Goal: Task Accomplishment & Management: Use online tool/utility

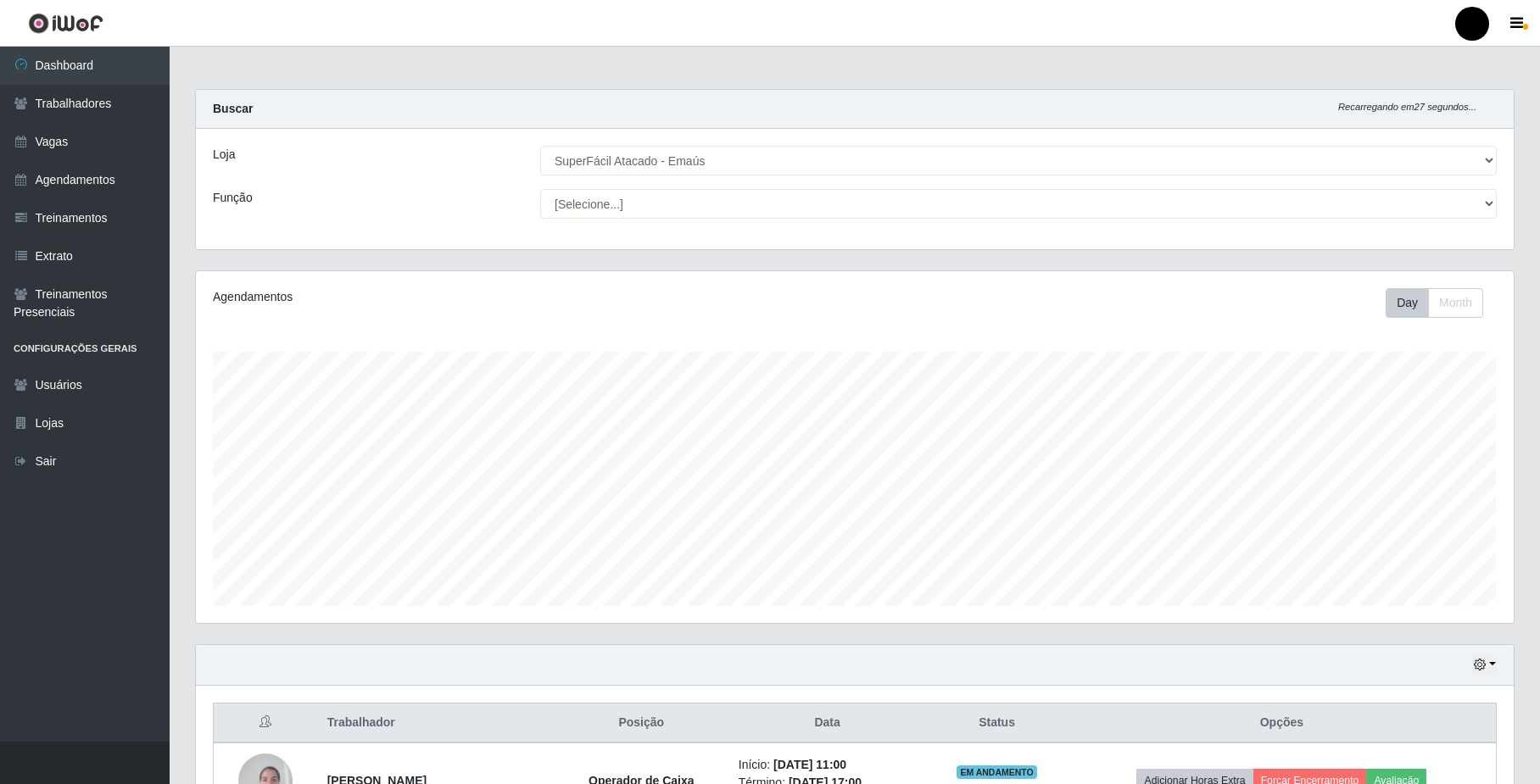
select select "407"
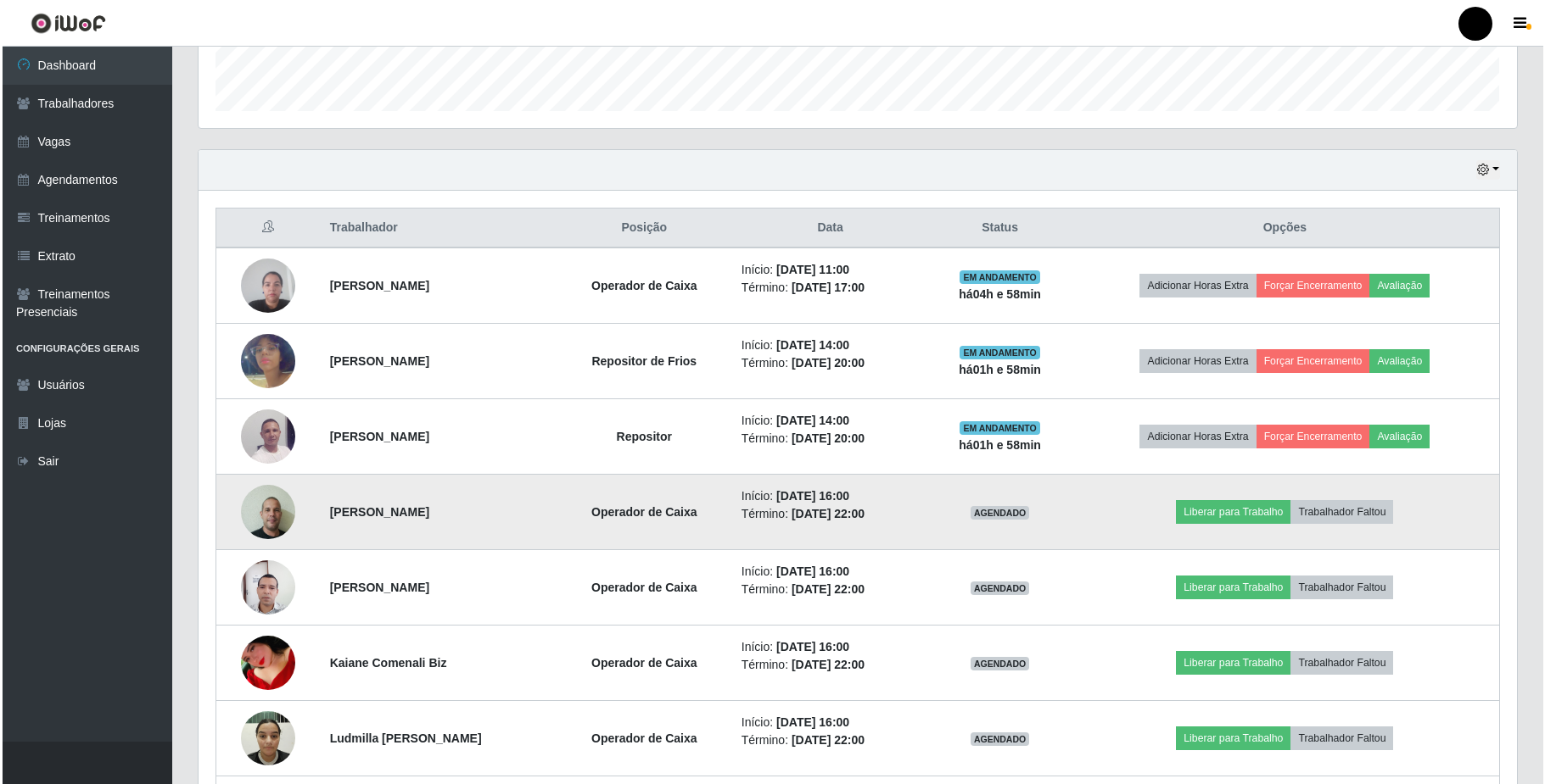
scroll to position [353, 1318]
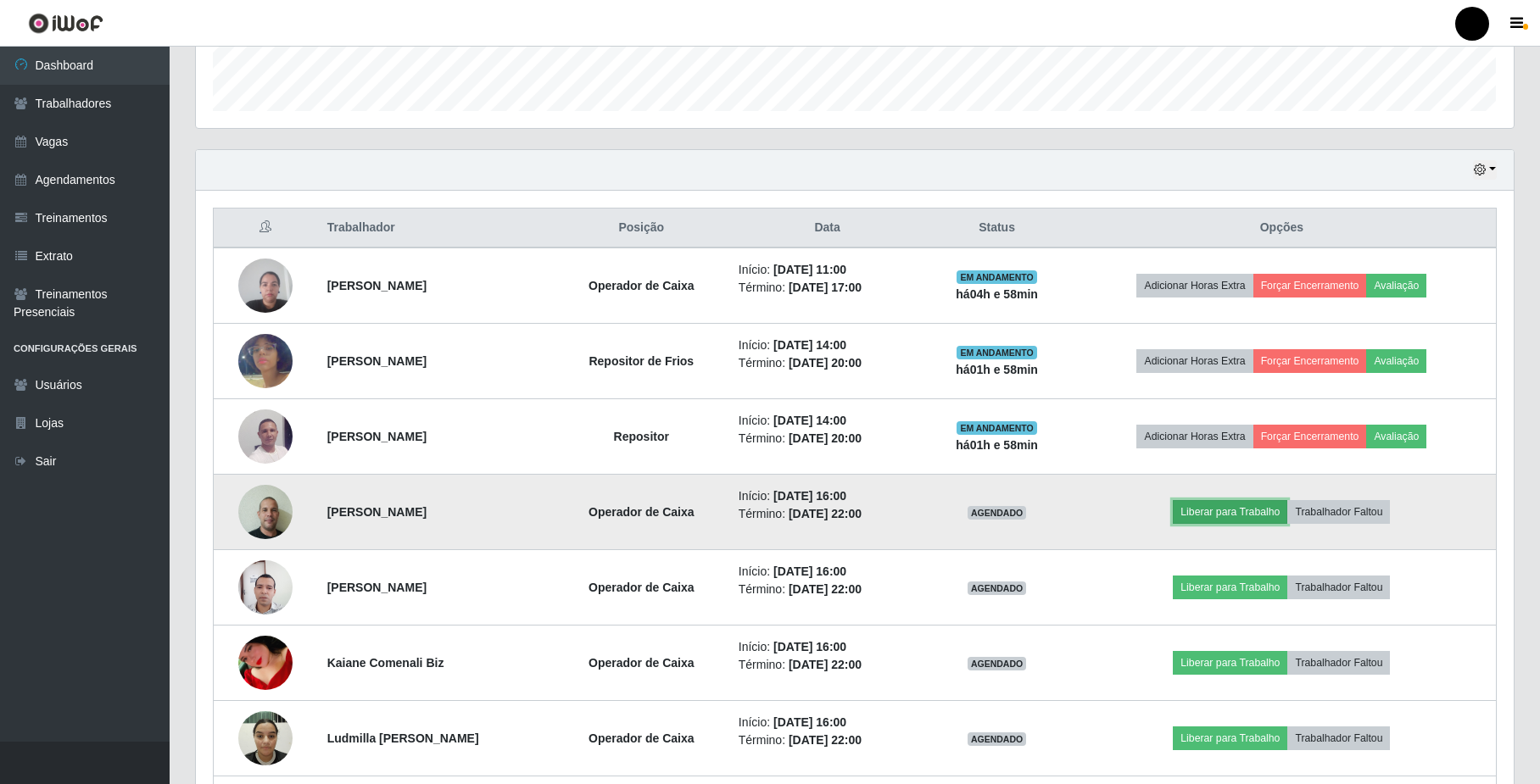
click at [1230, 512] on button "Liberar para Trabalho" at bounding box center [1230, 512] width 114 height 24
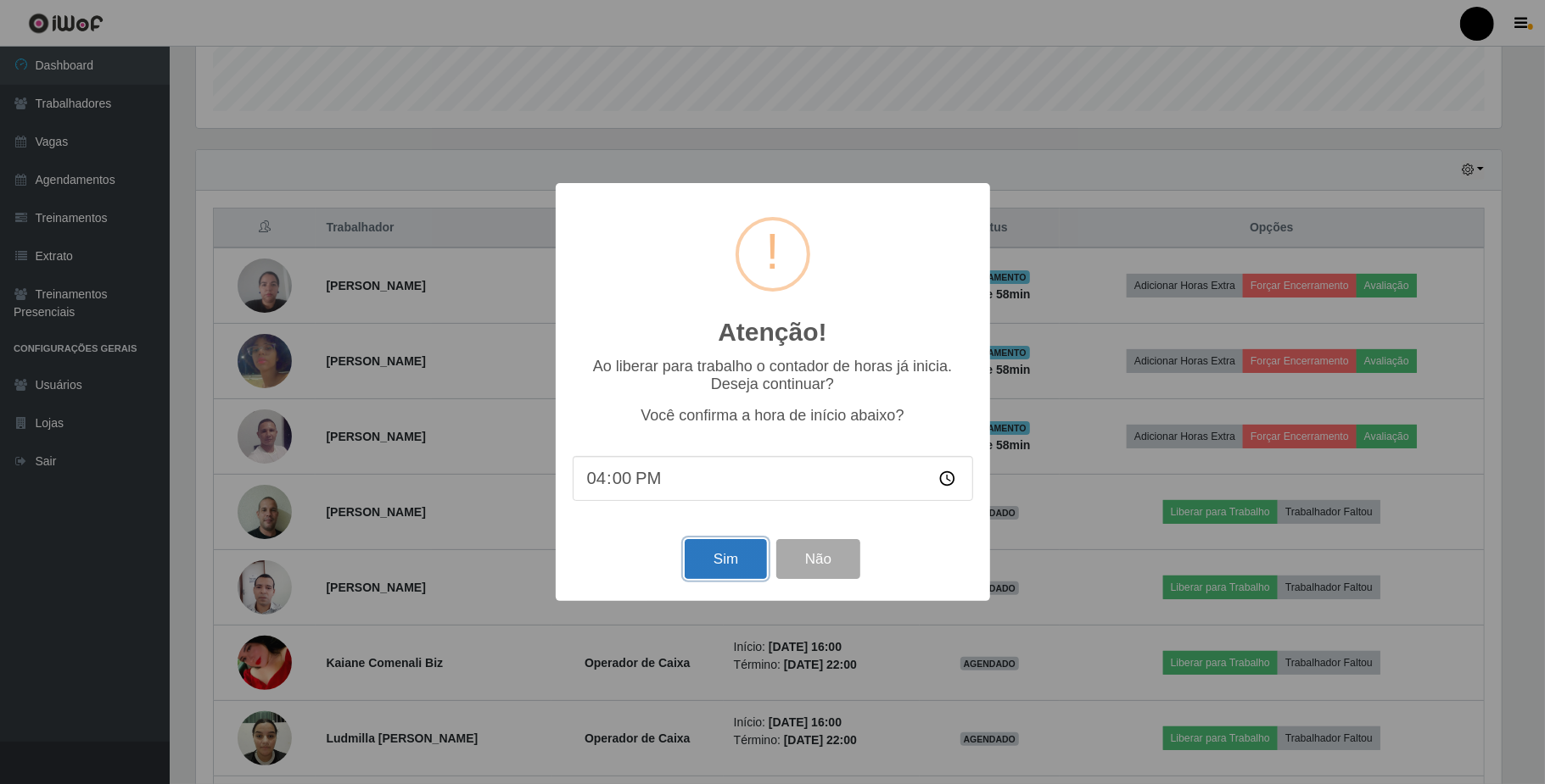
click at [736, 558] on button "Sim" at bounding box center [726, 558] width 83 height 40
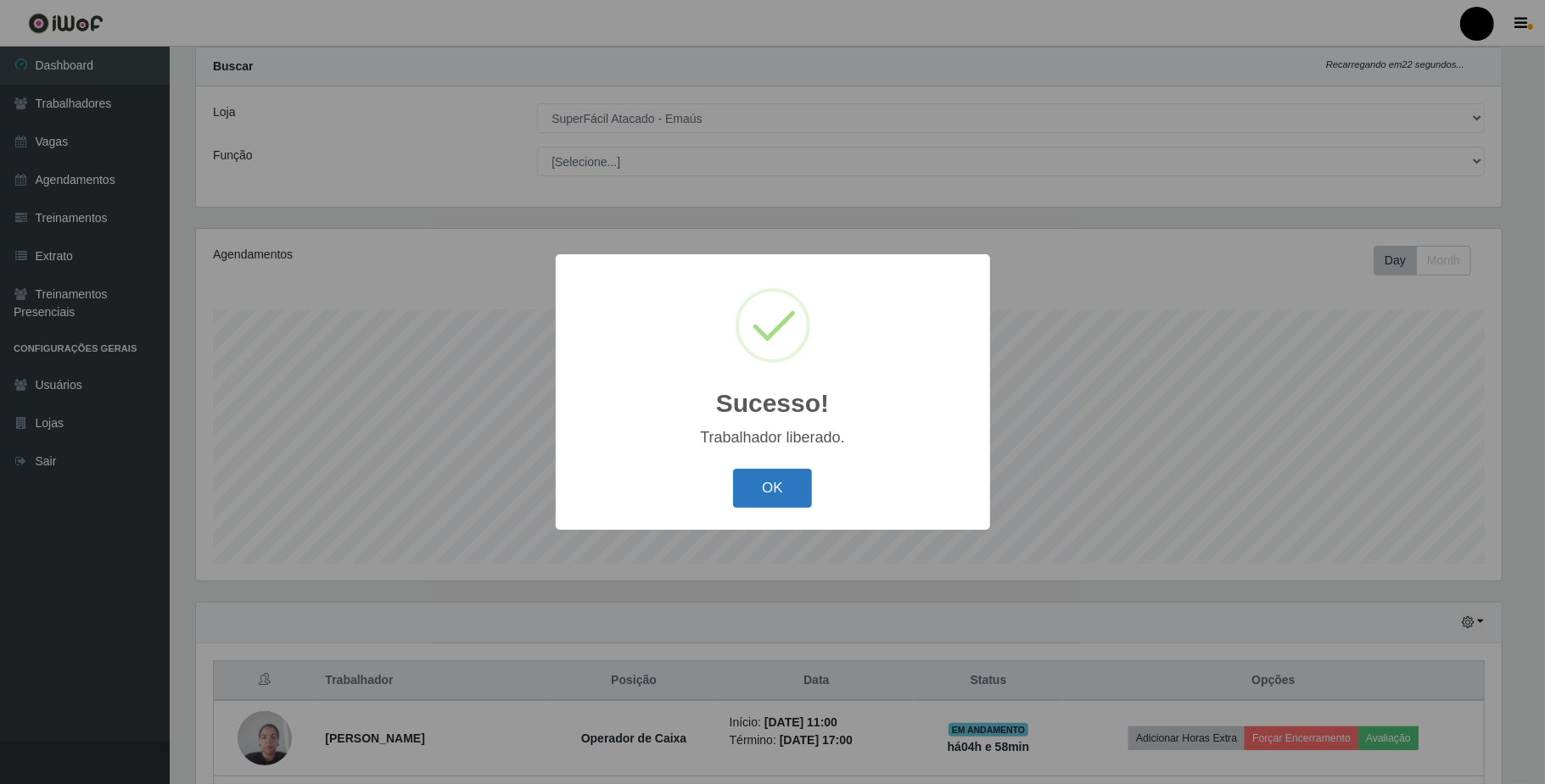
click at [784, 502] on button "OK" at bounding box center [773, 488] width 79 height 40
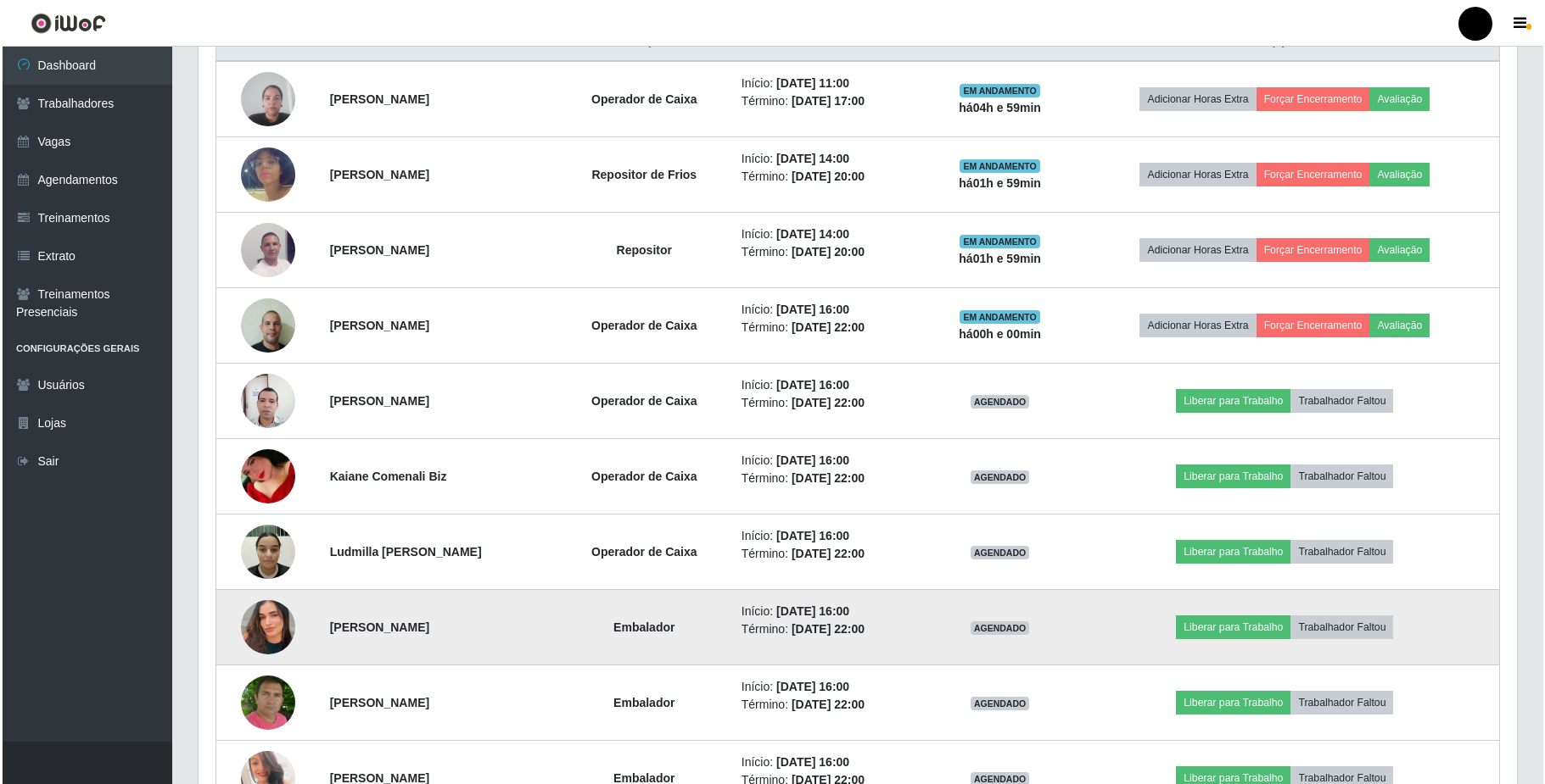
scroll to position [721, 0]
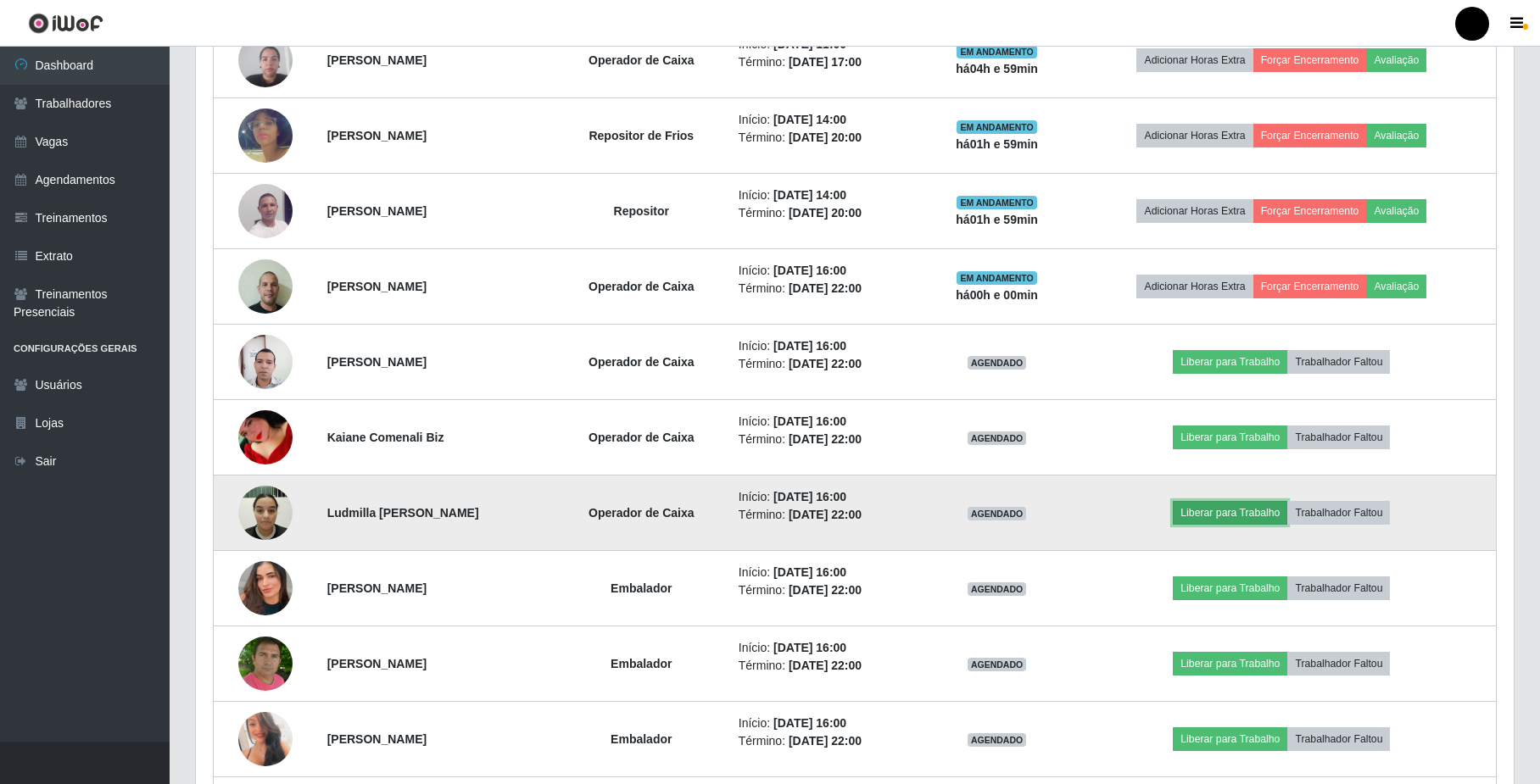
click at [1236, 514] on button "Liberar para Trabalho" at bounding box center [1230, 513] width 114 height 24
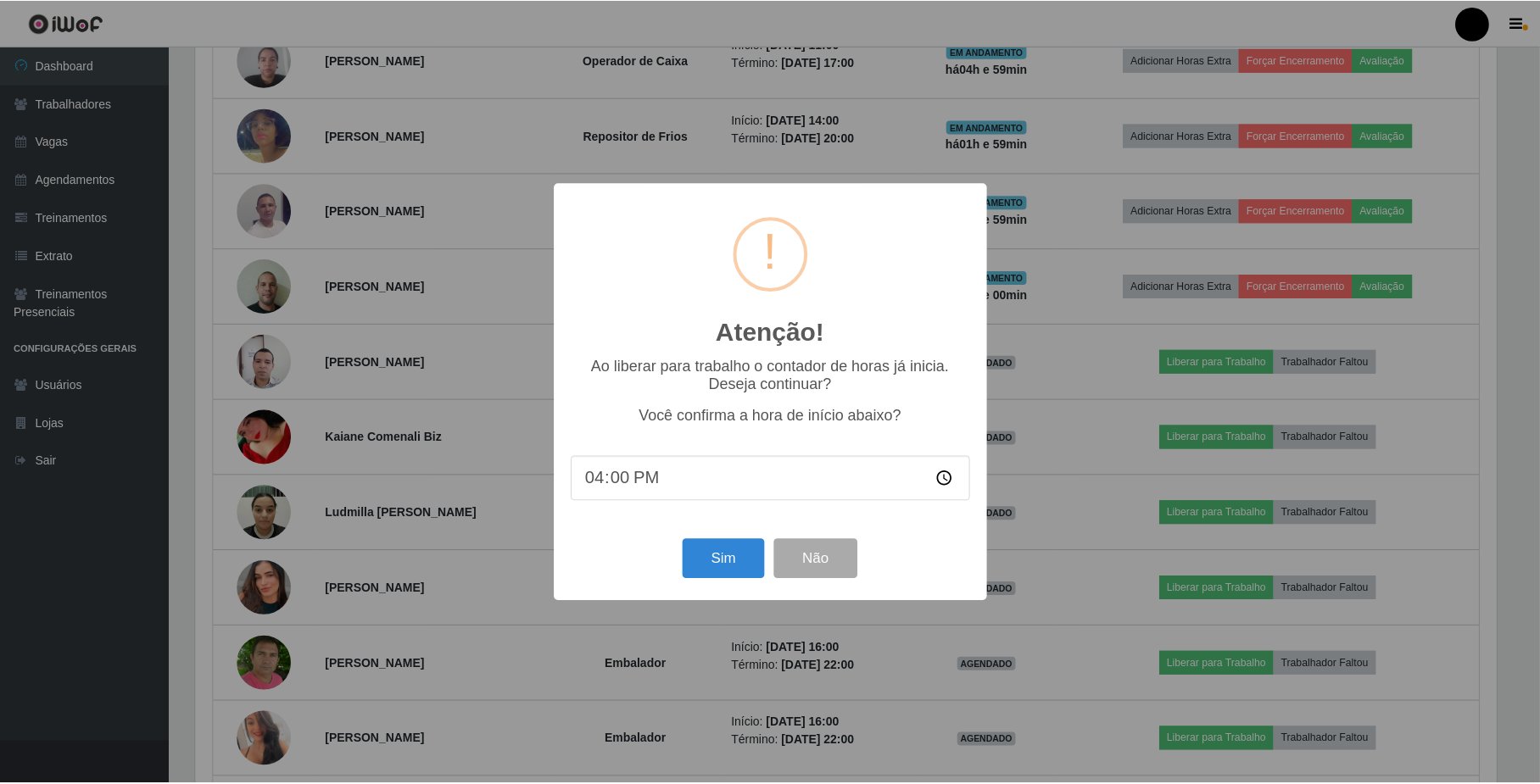
scroll to position [353, 1305]
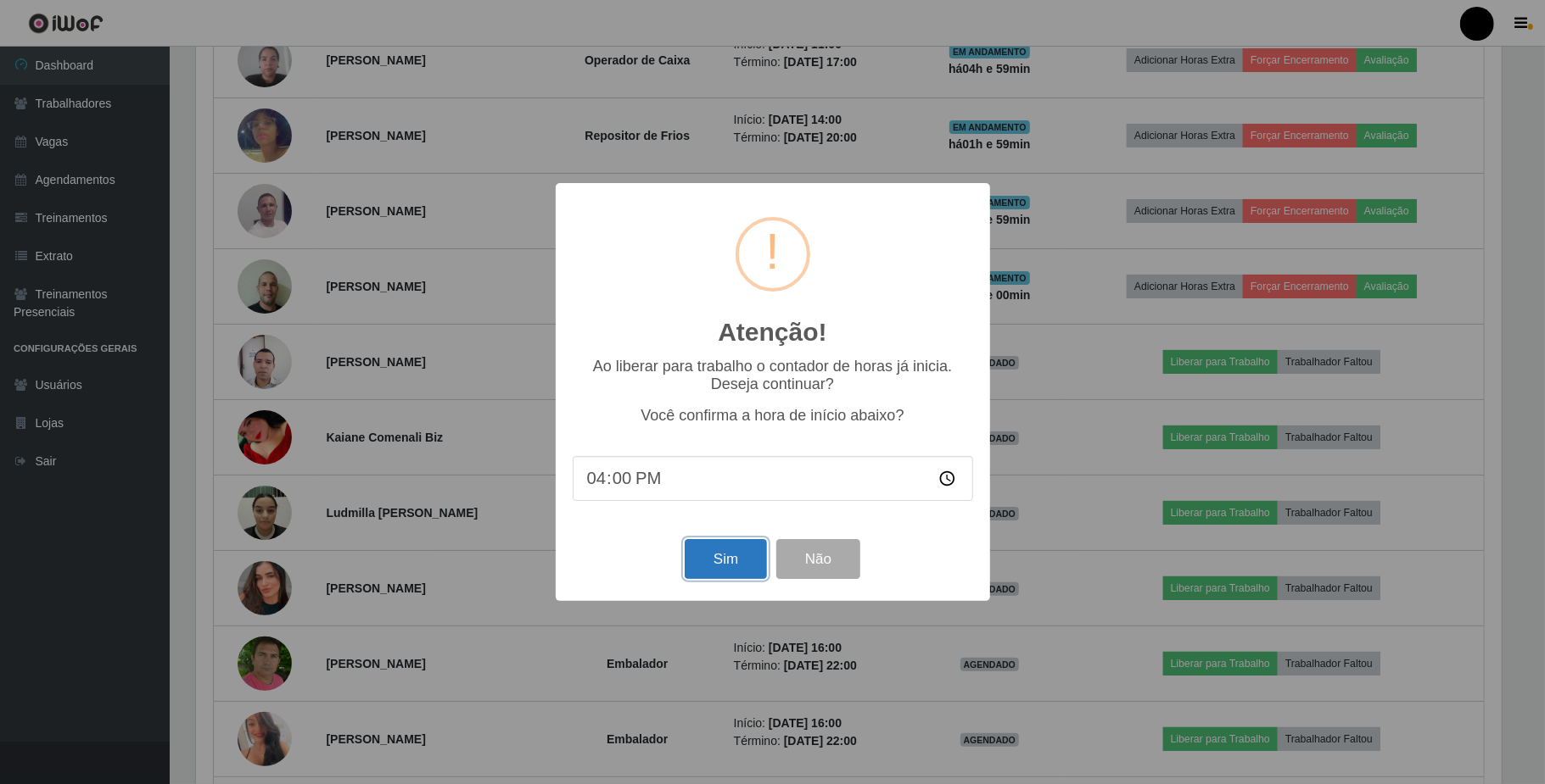
click at [731, 561] on button "Sim" at bounding box center [726, 558] width 83 height 40
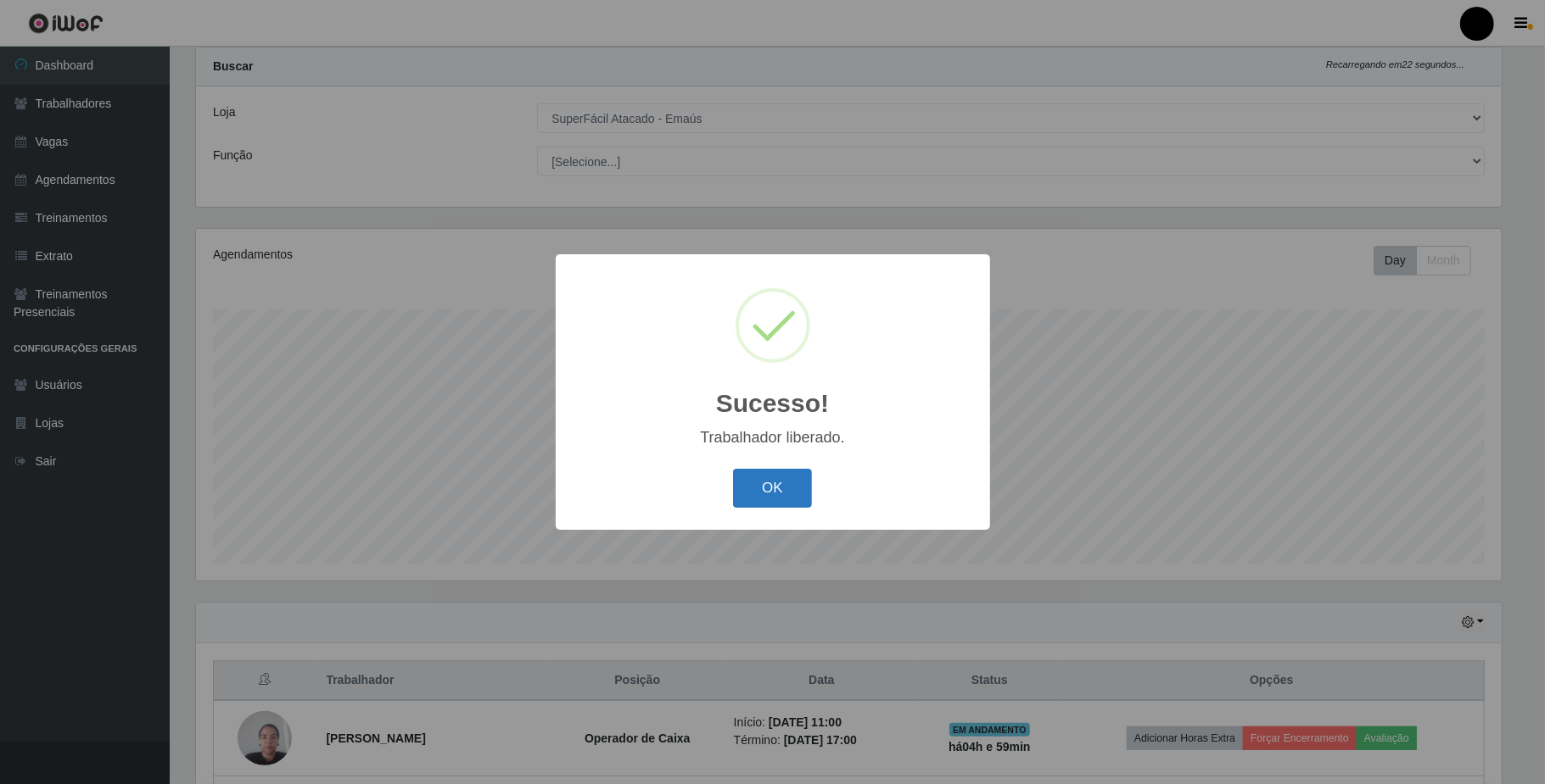
click at [787, 500] on button "OK" at bounding box center [773, 488] width 79 height 40
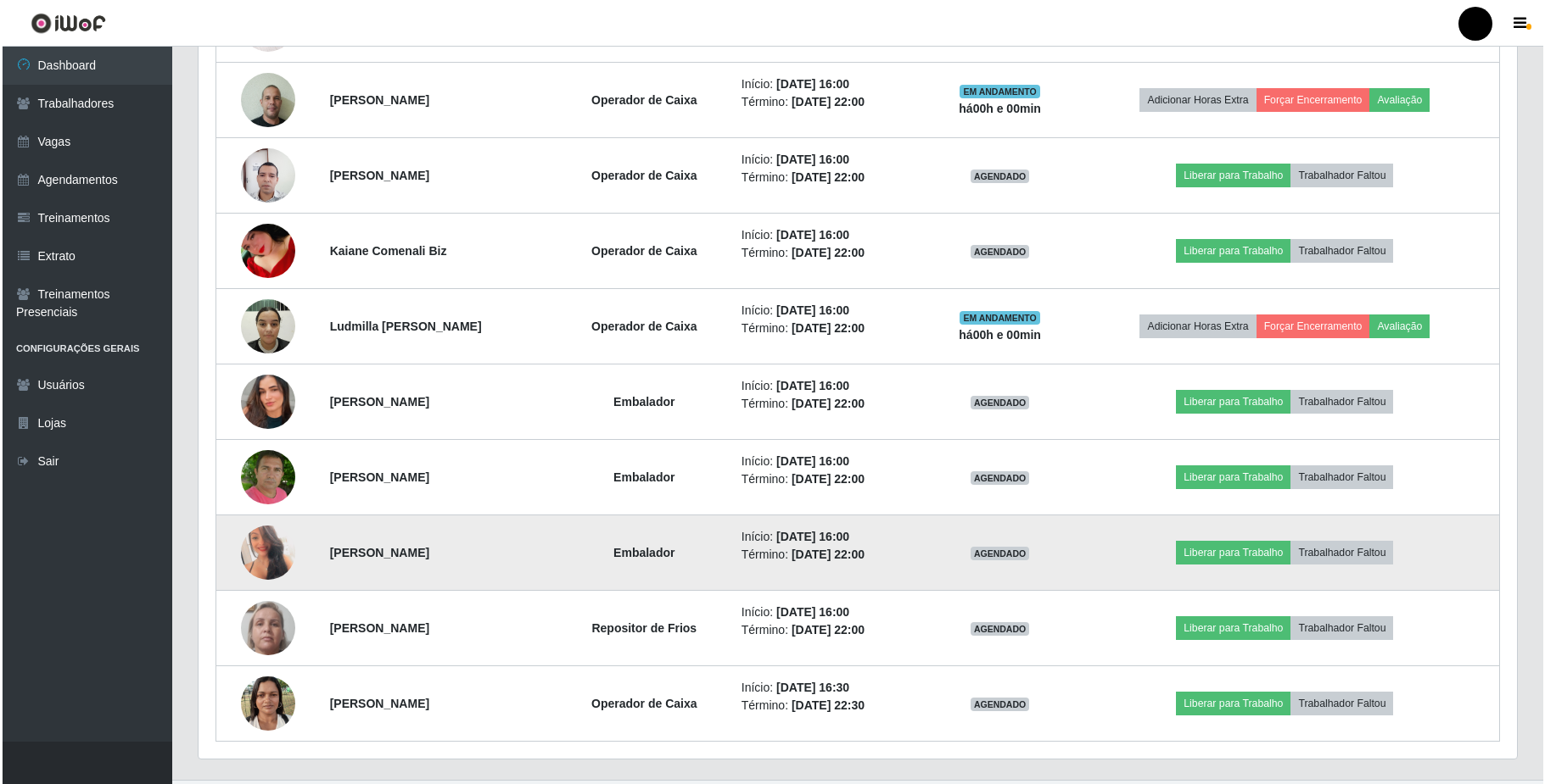
scroll to position [947, 0]
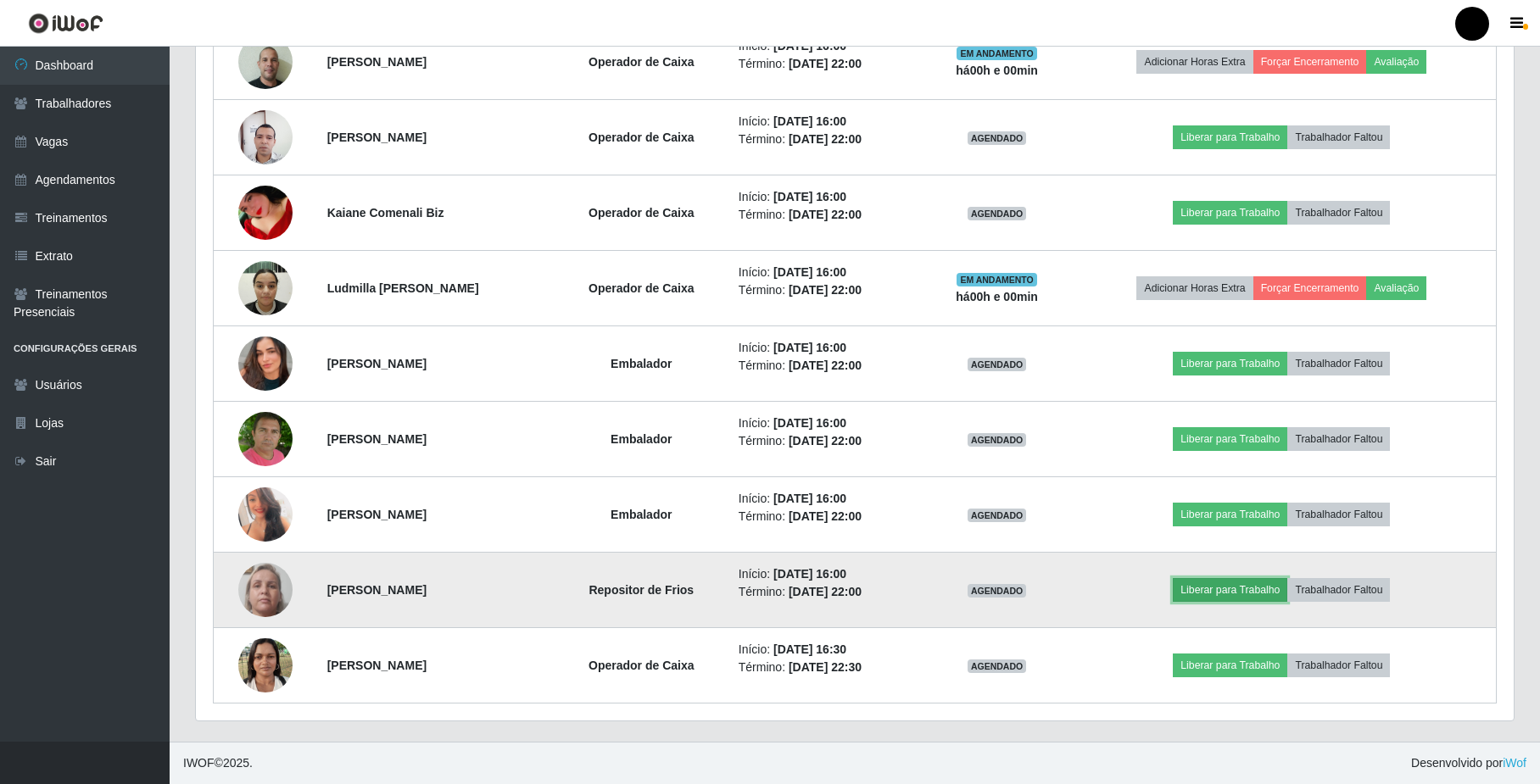
click at [1243, 588] on button "Liberar para Trabalho" at bounding box center [1230, 590] width 114 height 24
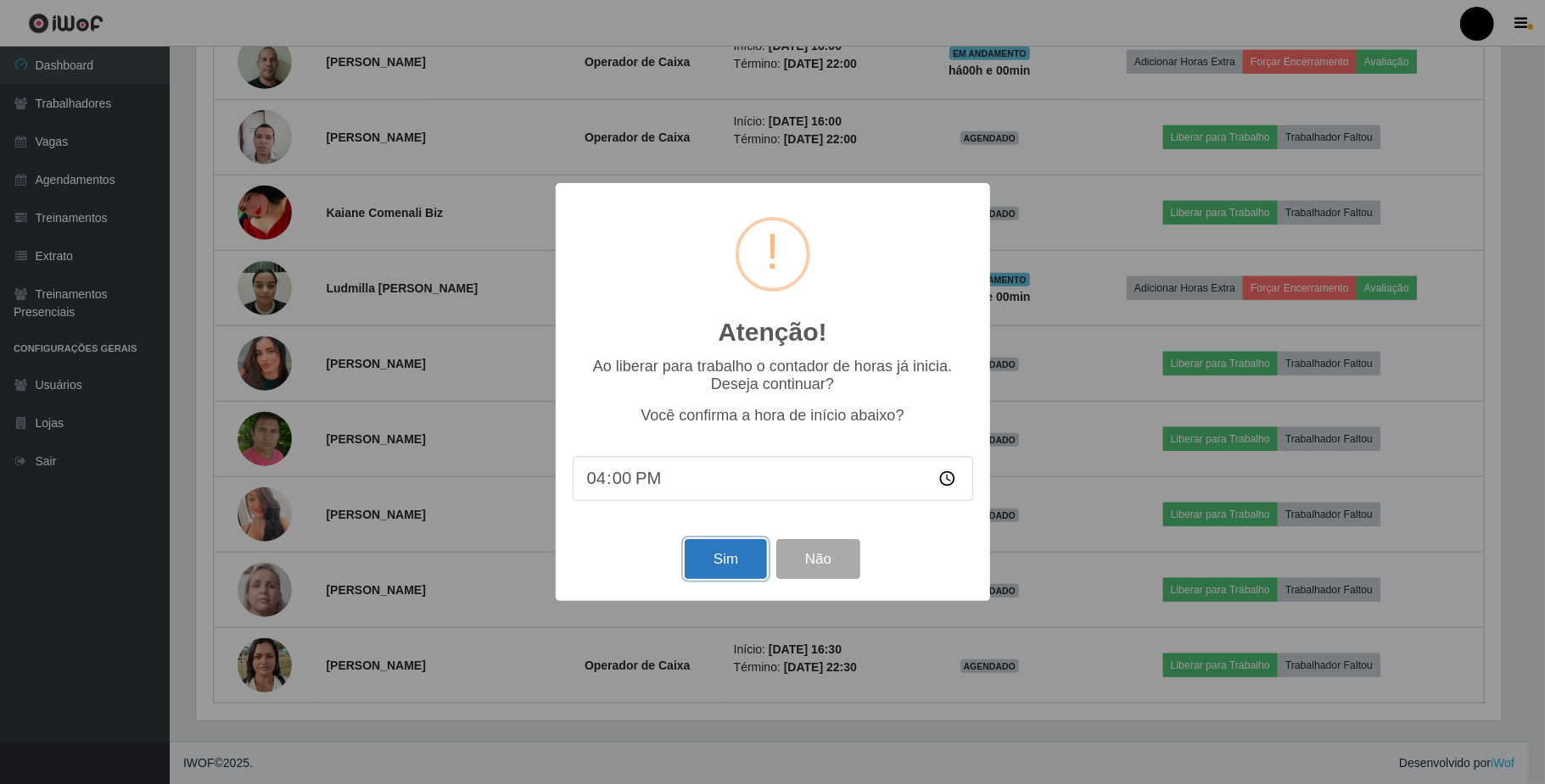
click at [724, 555] on button "Sim" at bounding box center [726, 558] width 83 height 40
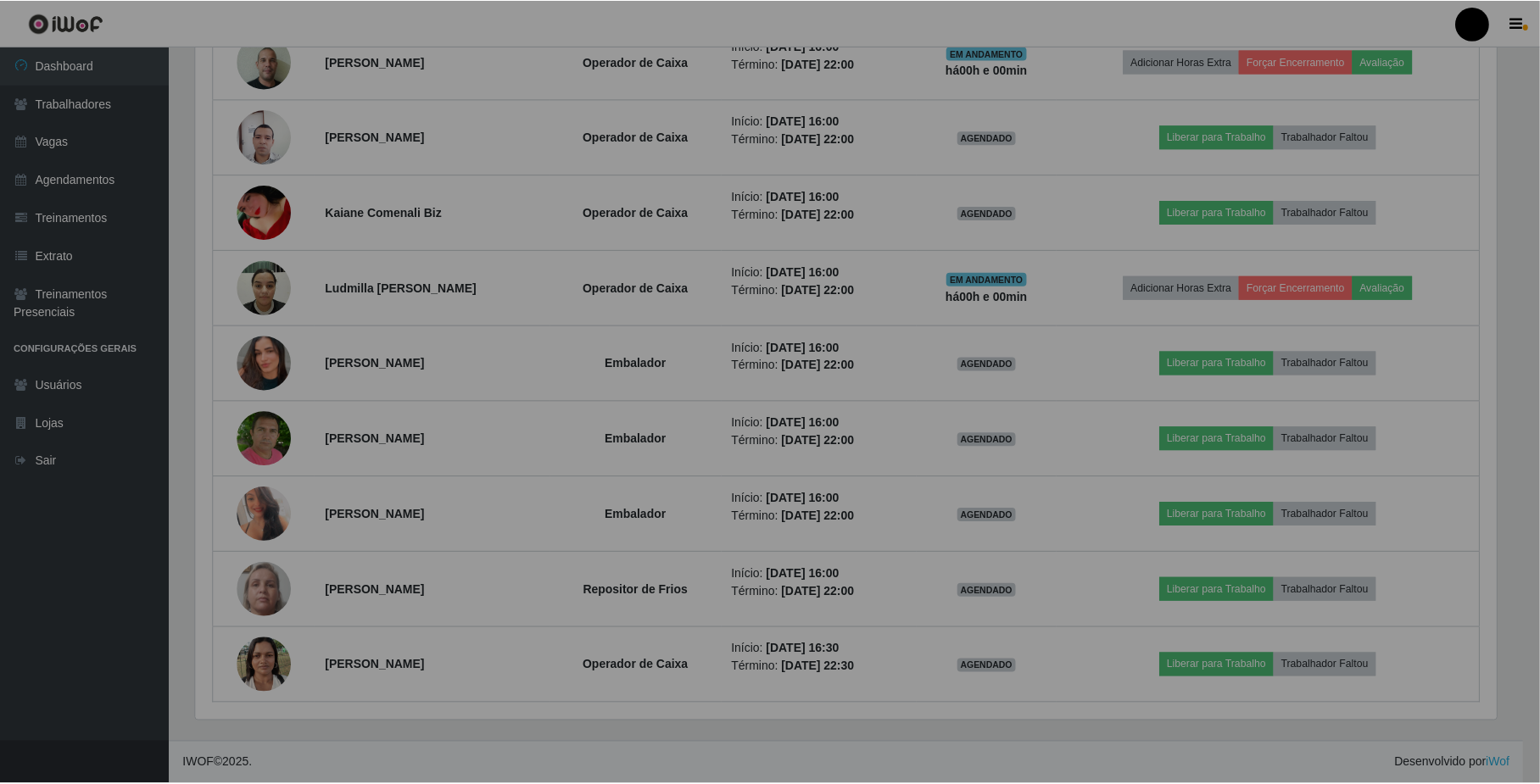
scroll to position [0, 0]
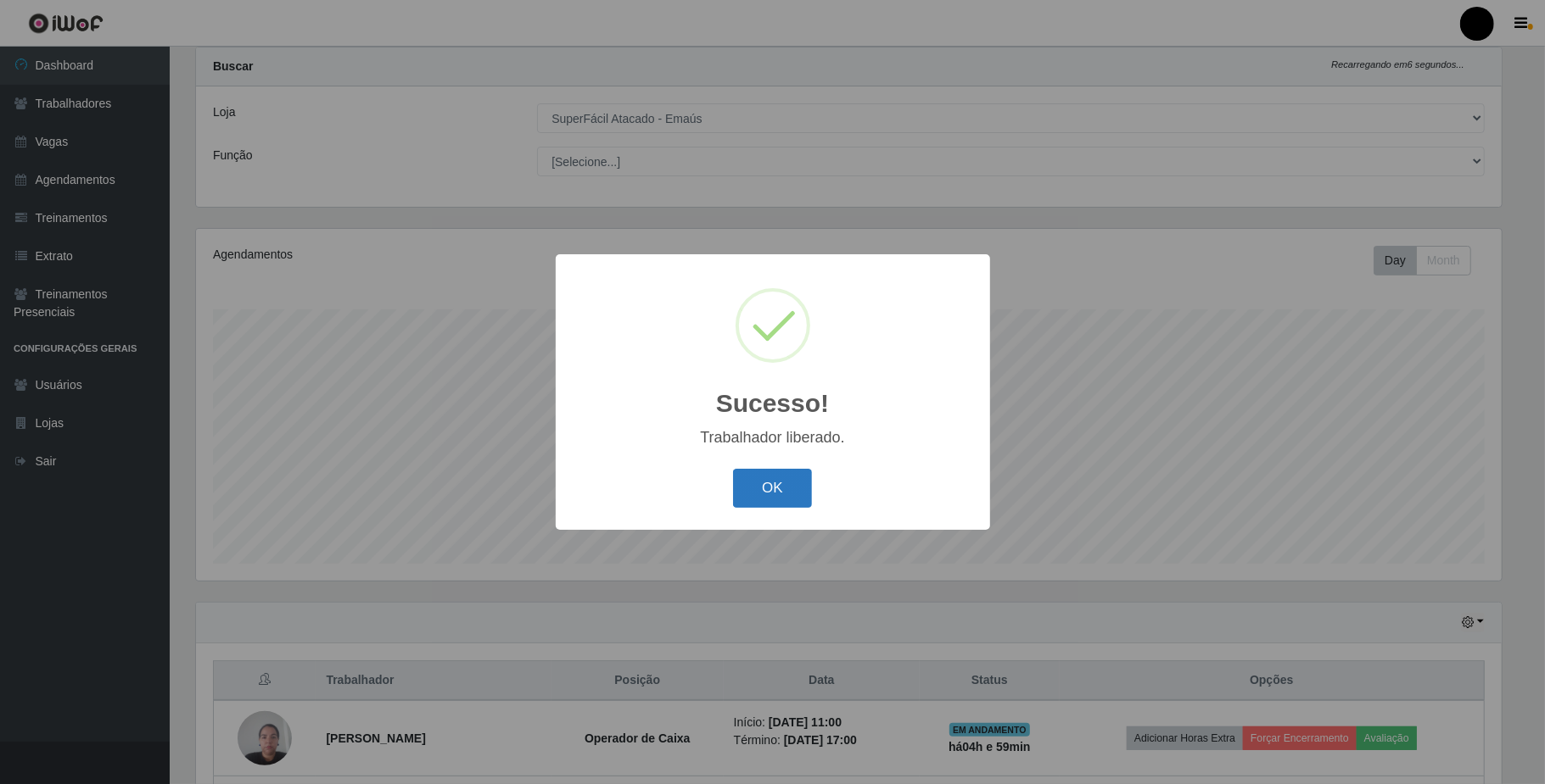
click at [784, 486] on button "OK" at bounding box center [773, 488] width 79 height 40
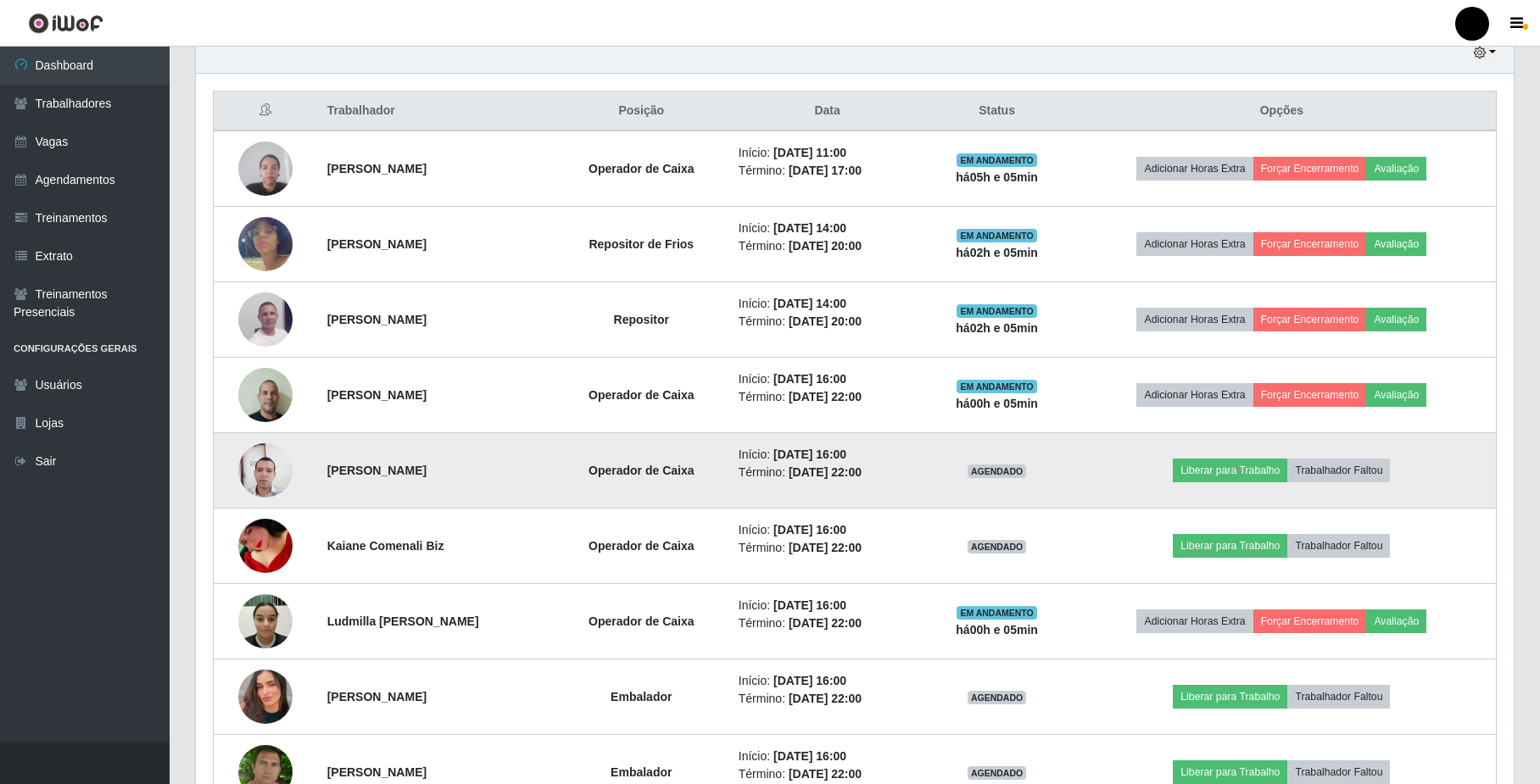
click at [285, 470] on img at bounding box center [265, 471] width 54 height 73
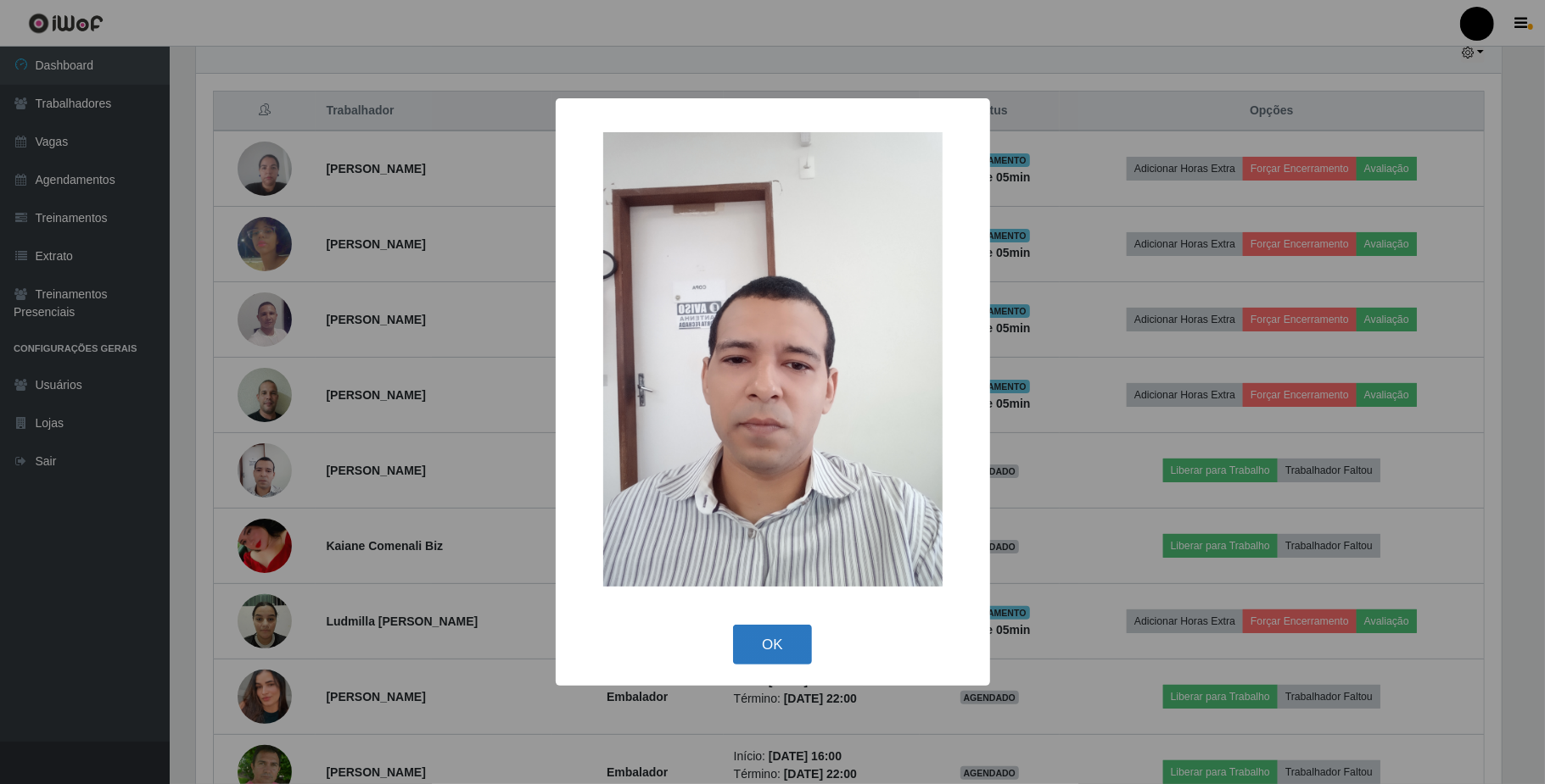
click at [791, 651] on button "OK" at bounding box center [773, 644] width 79 height 40
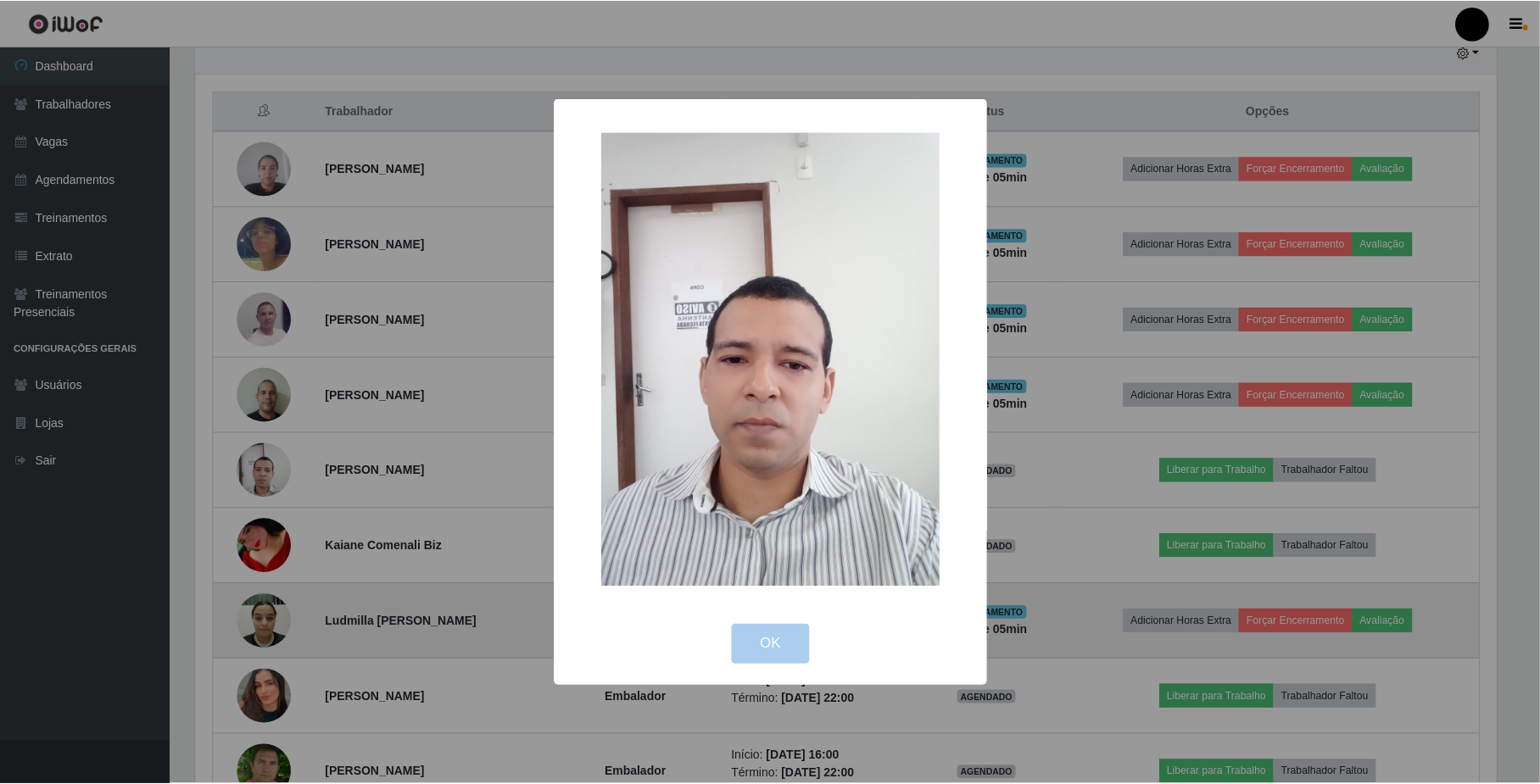
scroll to position [353, 1317]
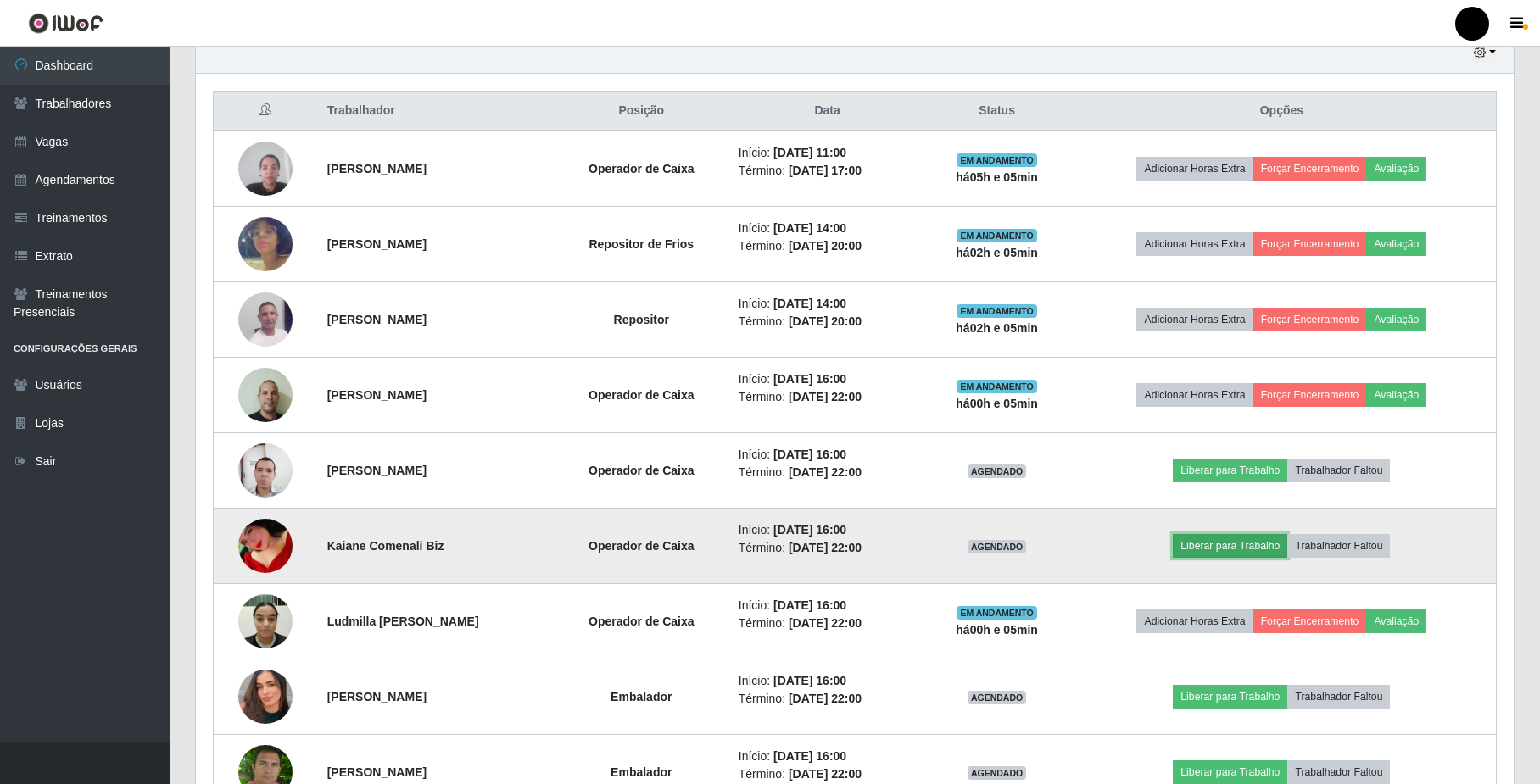
click at [1256, 543] on button "Liberar para Trabalho" at bounding box center [1230, 546] width 114 height 24
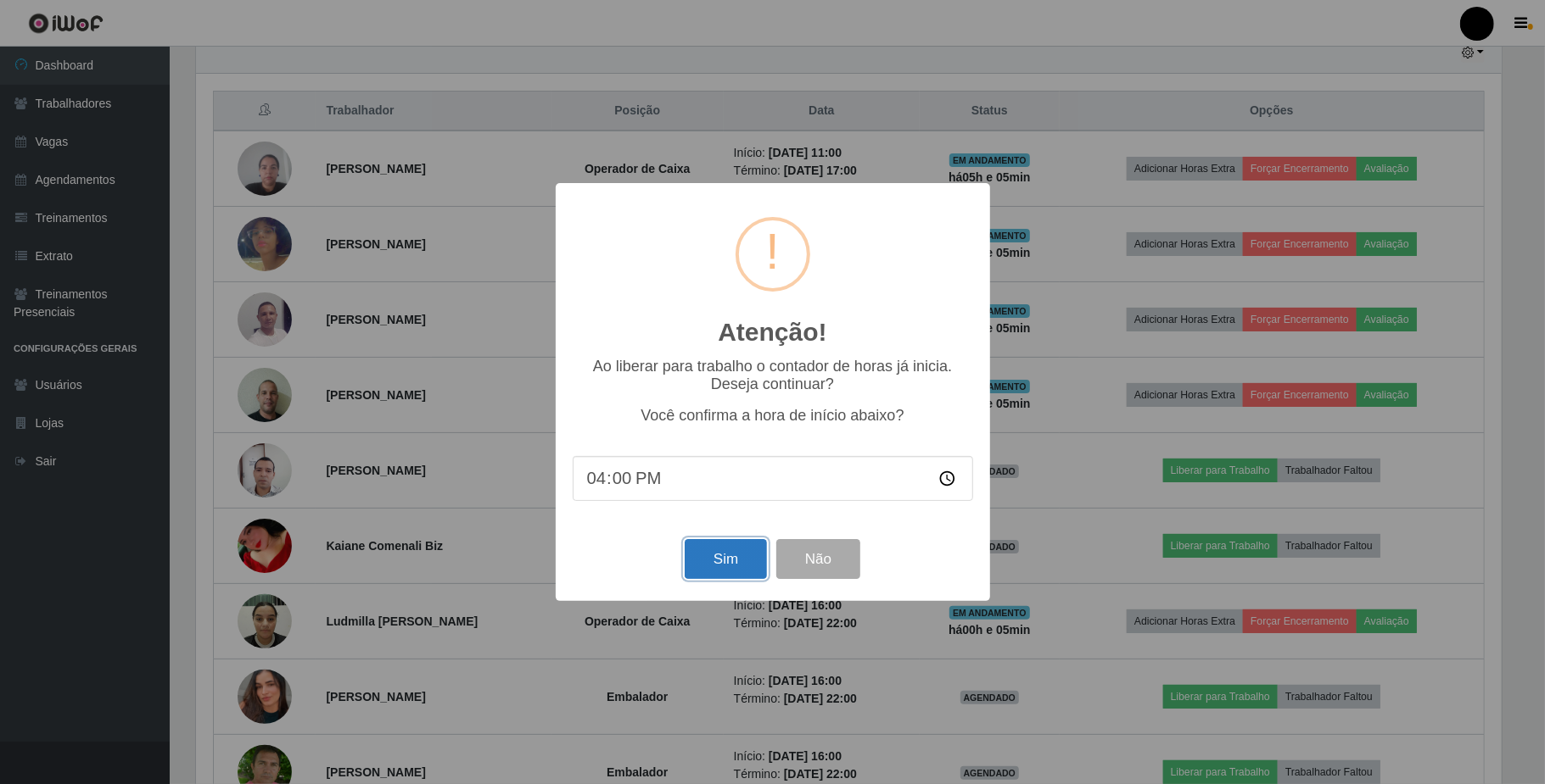
click at [694, 561] on button "Sim" at bounding box center [726, 558] width 83 height 40
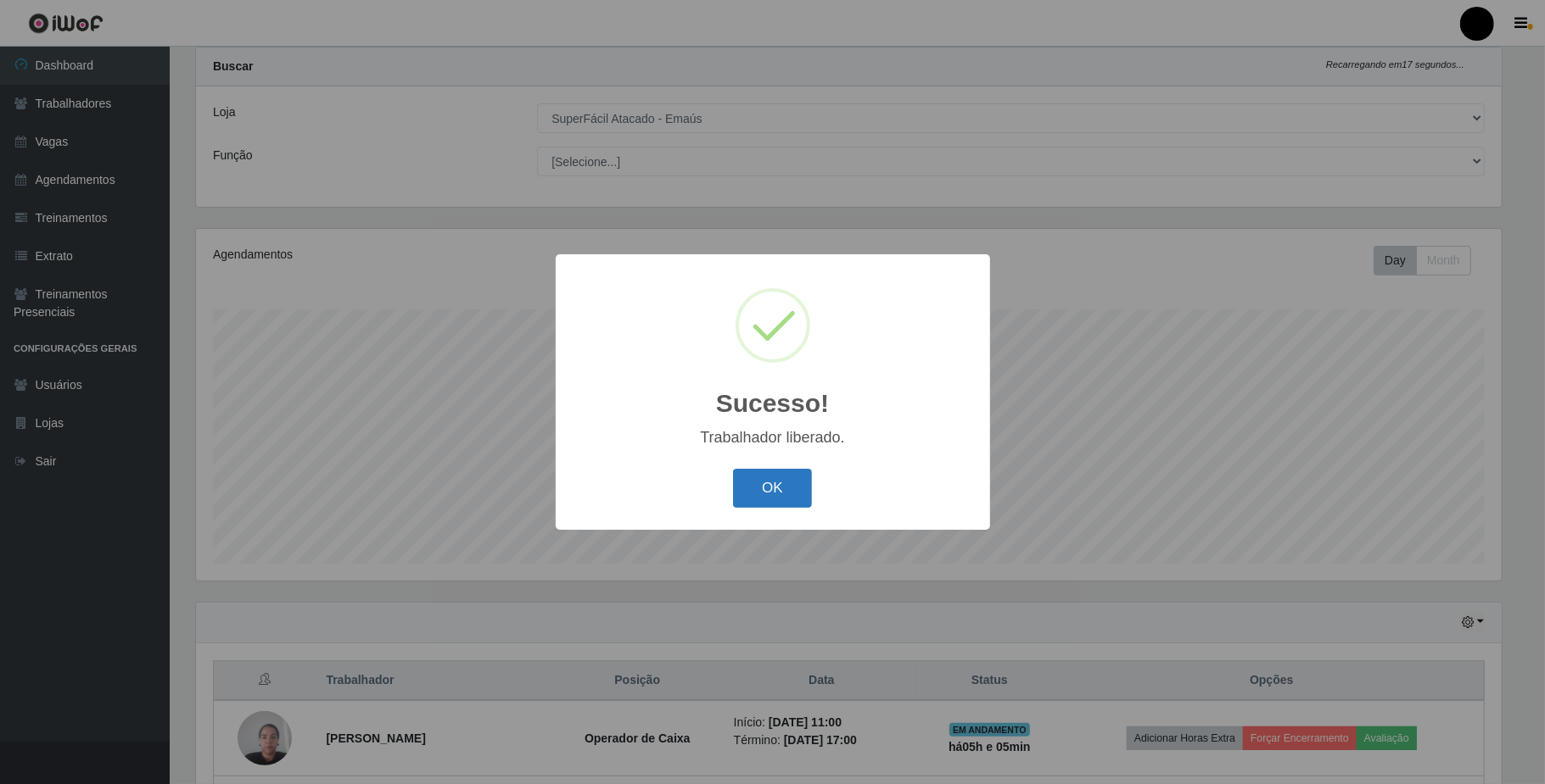
drag, startPoint x: 779, startPoint y: 507, endPoint x: 783, endPoint y: 486, distance: 21.4
click at [782, 490] on button "OK" at bounding box center [773, 488] width 79 height 40
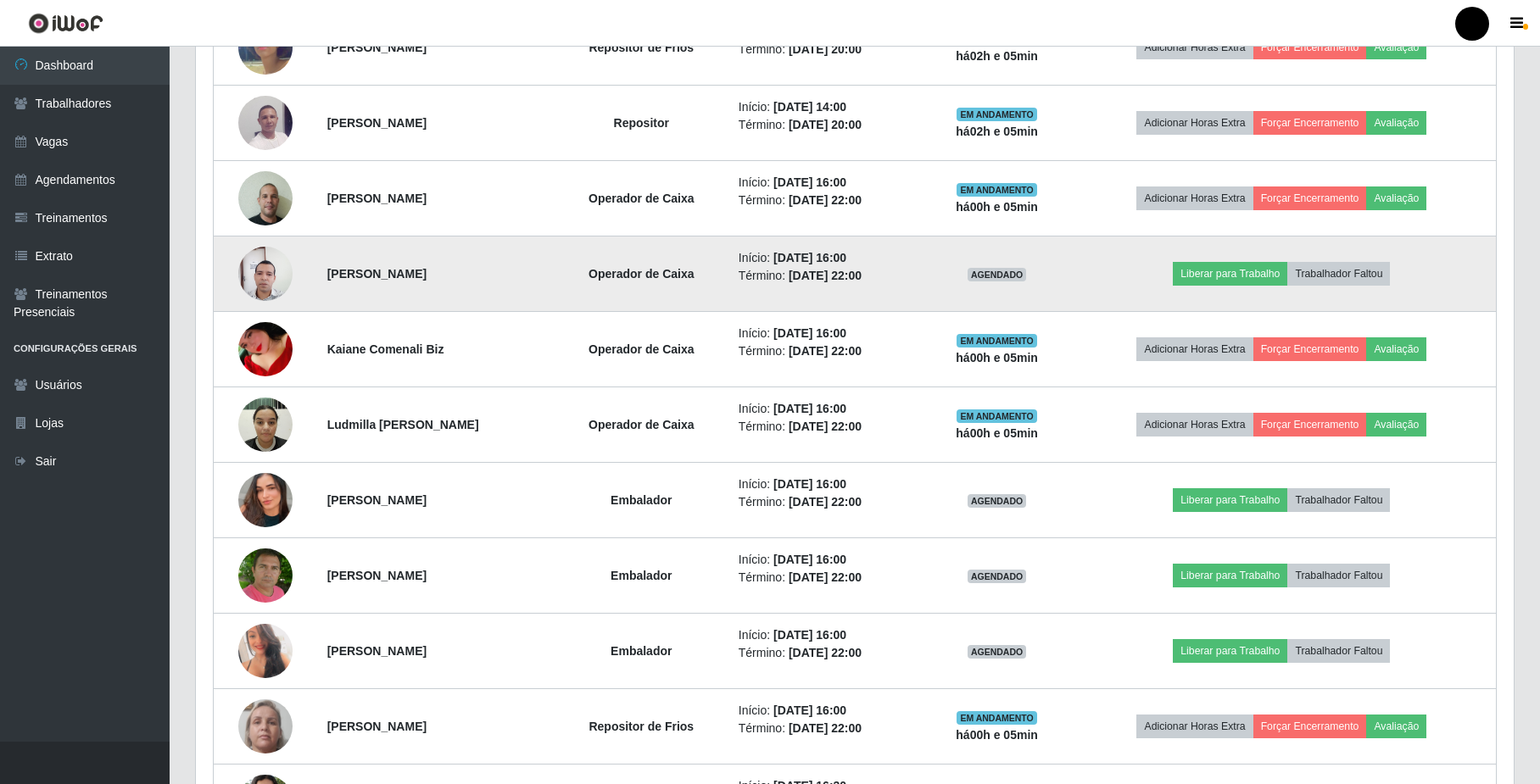
scroll to position [834, 0]
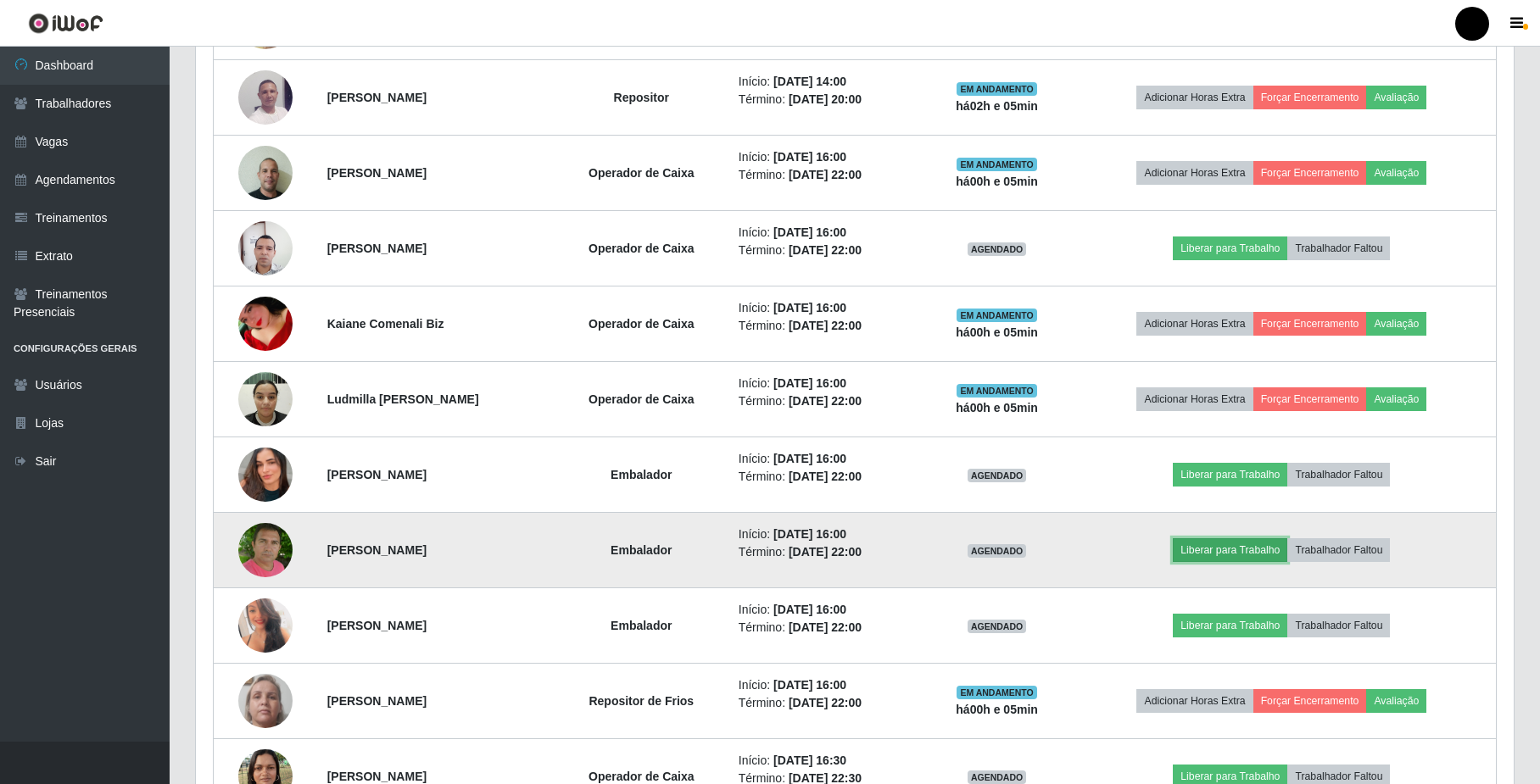
click at [1253, 557] on button "Liberar para Trabalho" at bounding box center [1230, 550] width 114 height 24
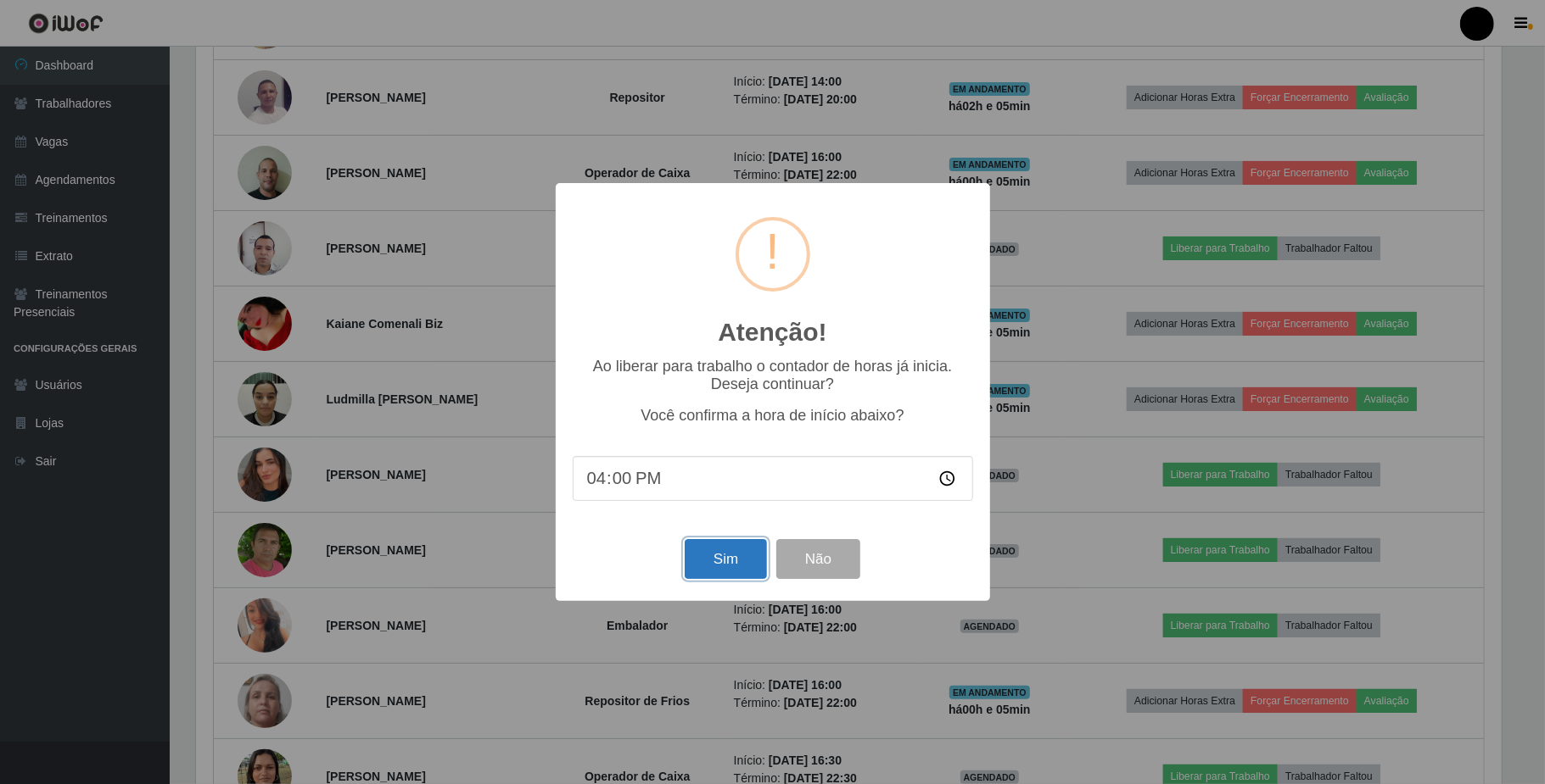
click at [726, 558] on button "Sim" at bounding box center [726, 558] width 83 height 40
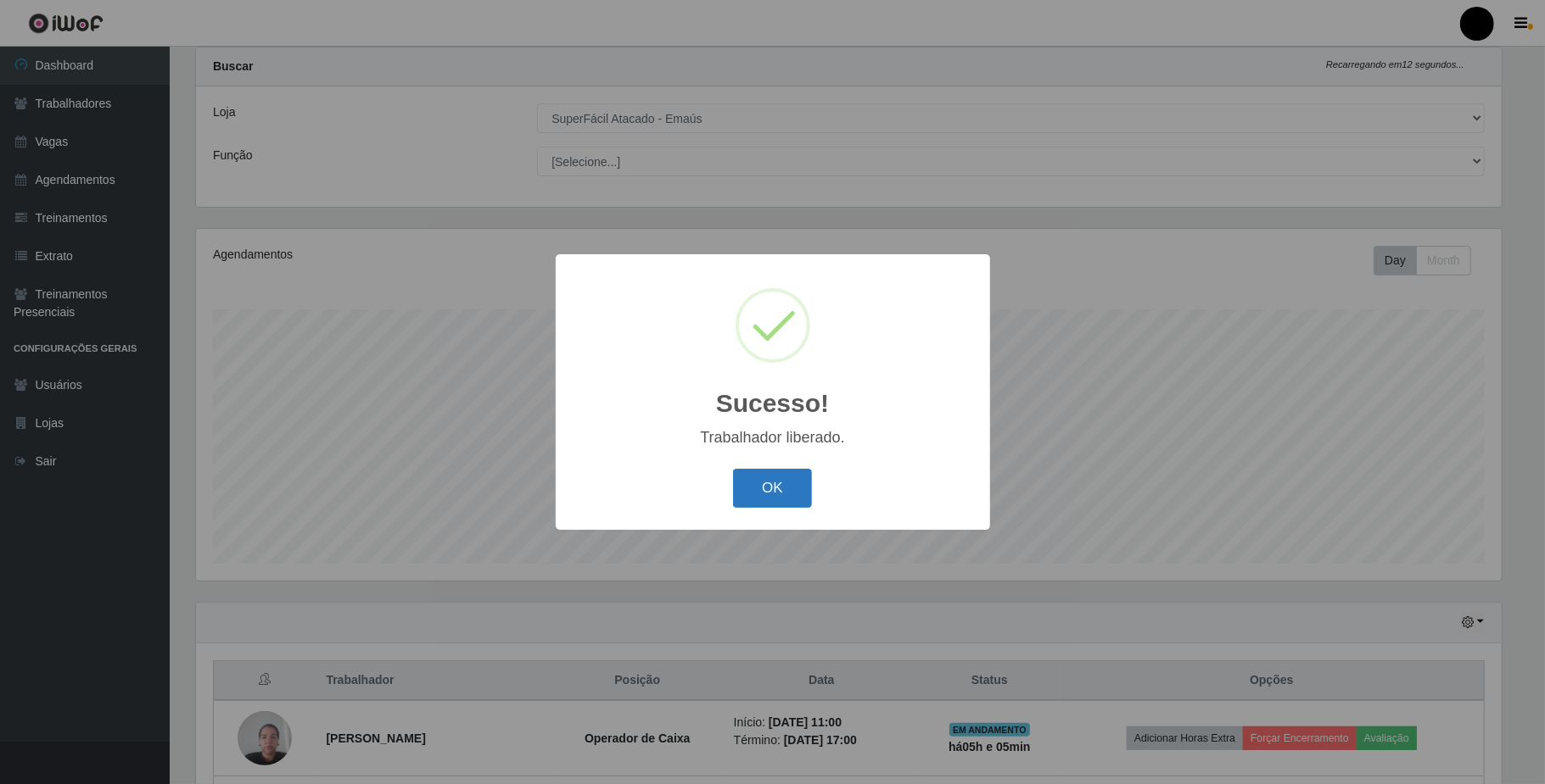
click at [791, 484] on button "OK" at bounding box center [773, 488] width 79 height 40
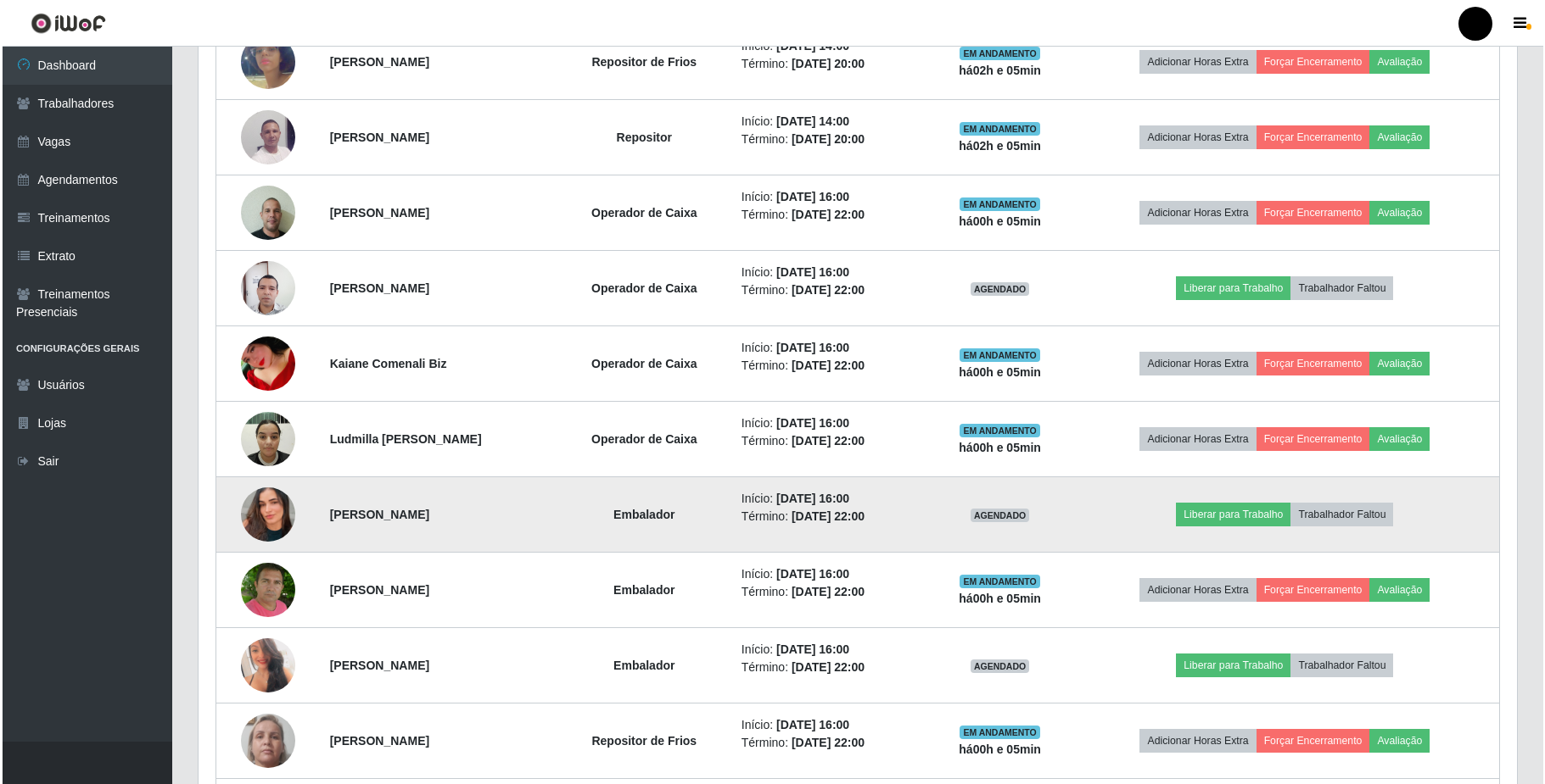
scroll to position [834, 0]
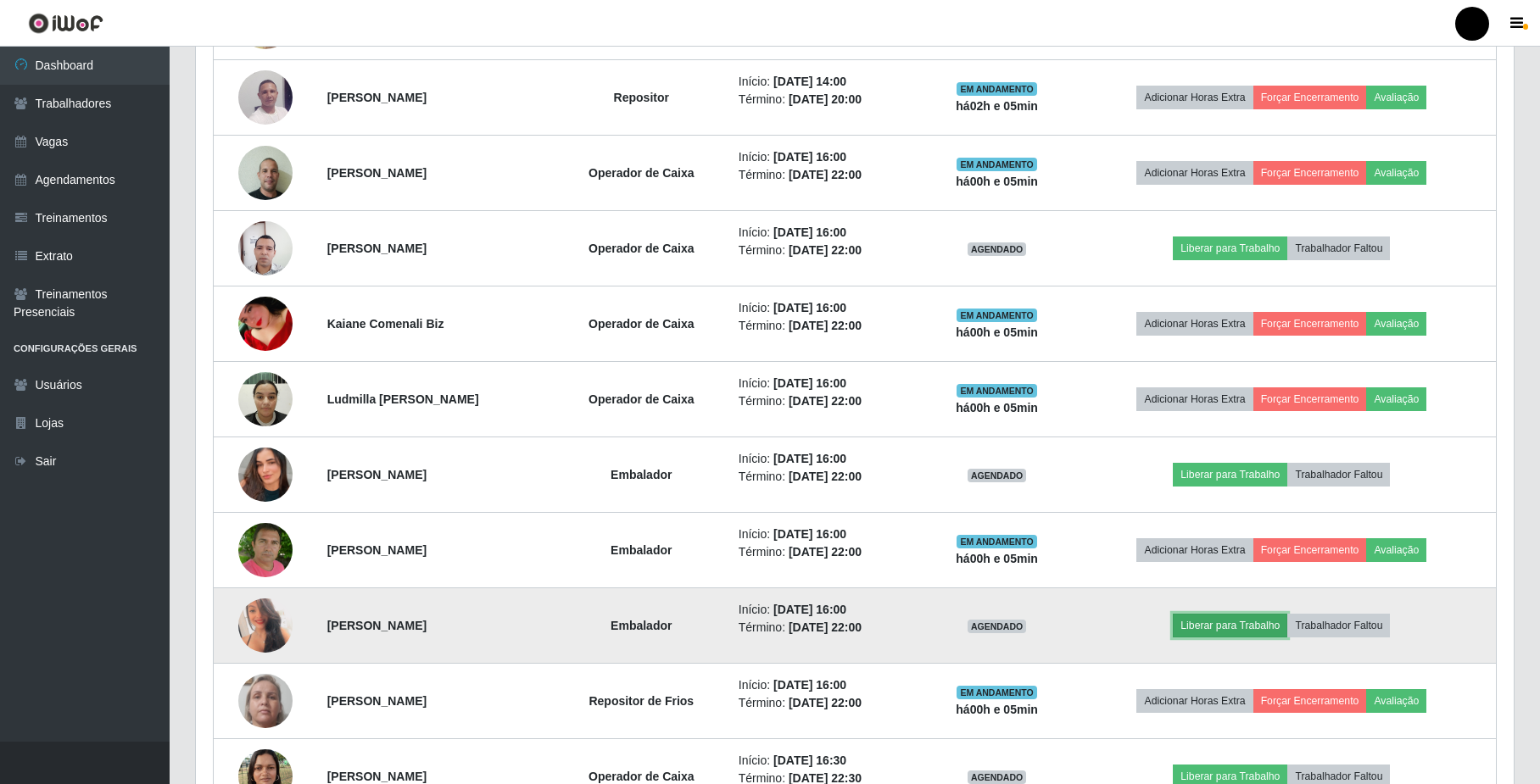
click at [1214, 624] on button "Liberar para Trabalho" at bounding box center [1230, 625] width 114 height 24
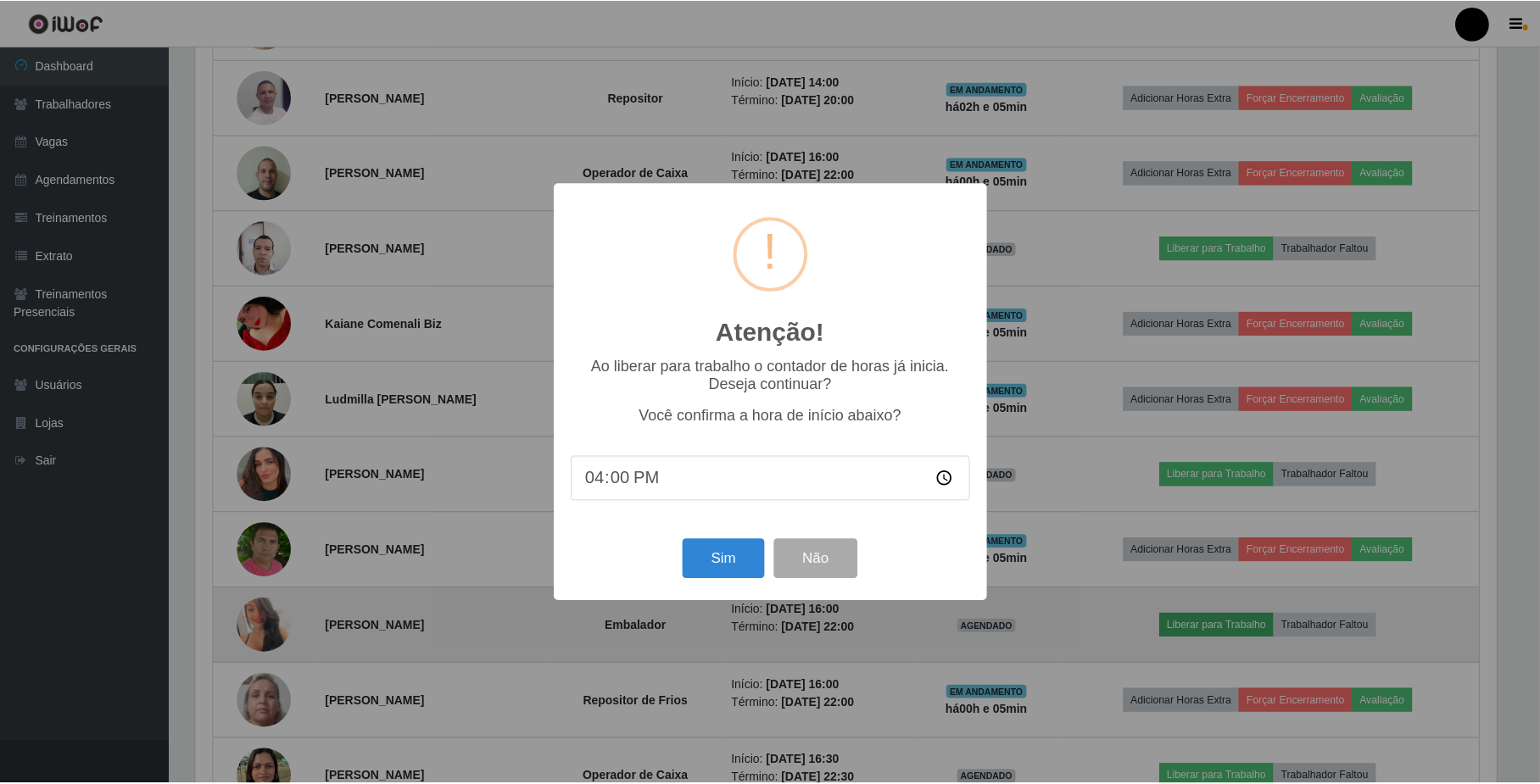
scroll to position [353, 1305]
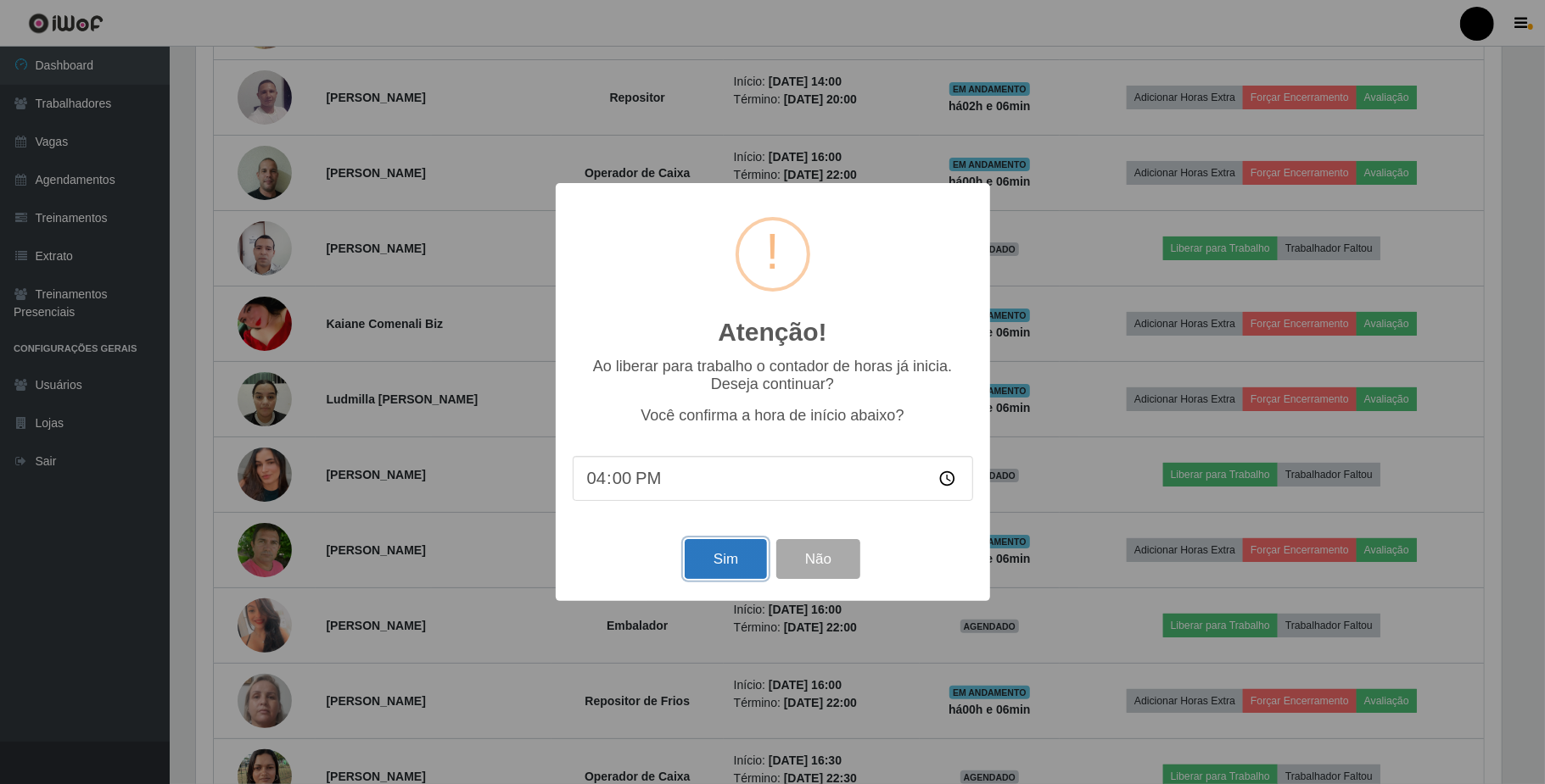
click at [728, 555] on button "Sim" at bounding box center [726, 558] width 83 height 40
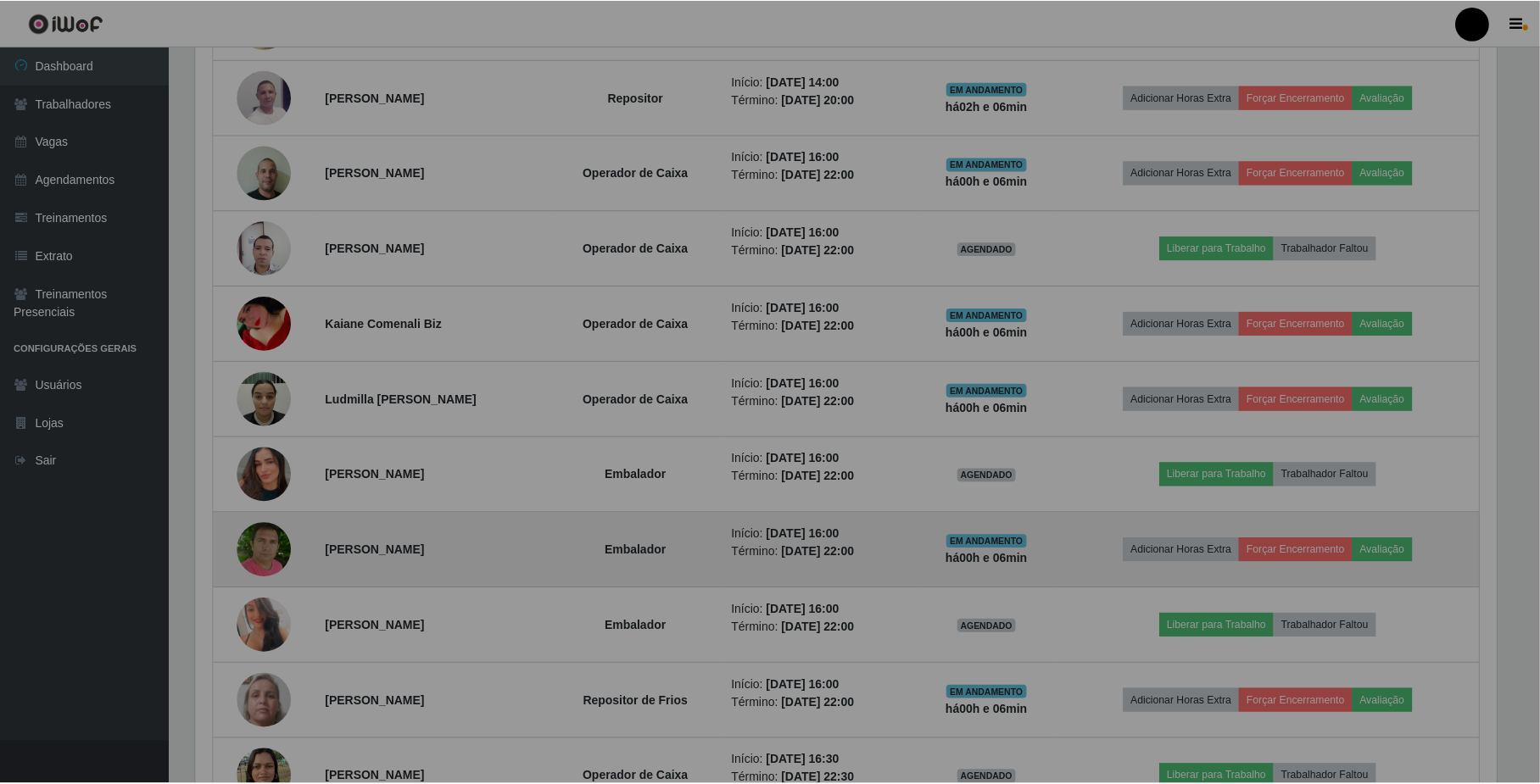
scroll to position [847662, 846749]
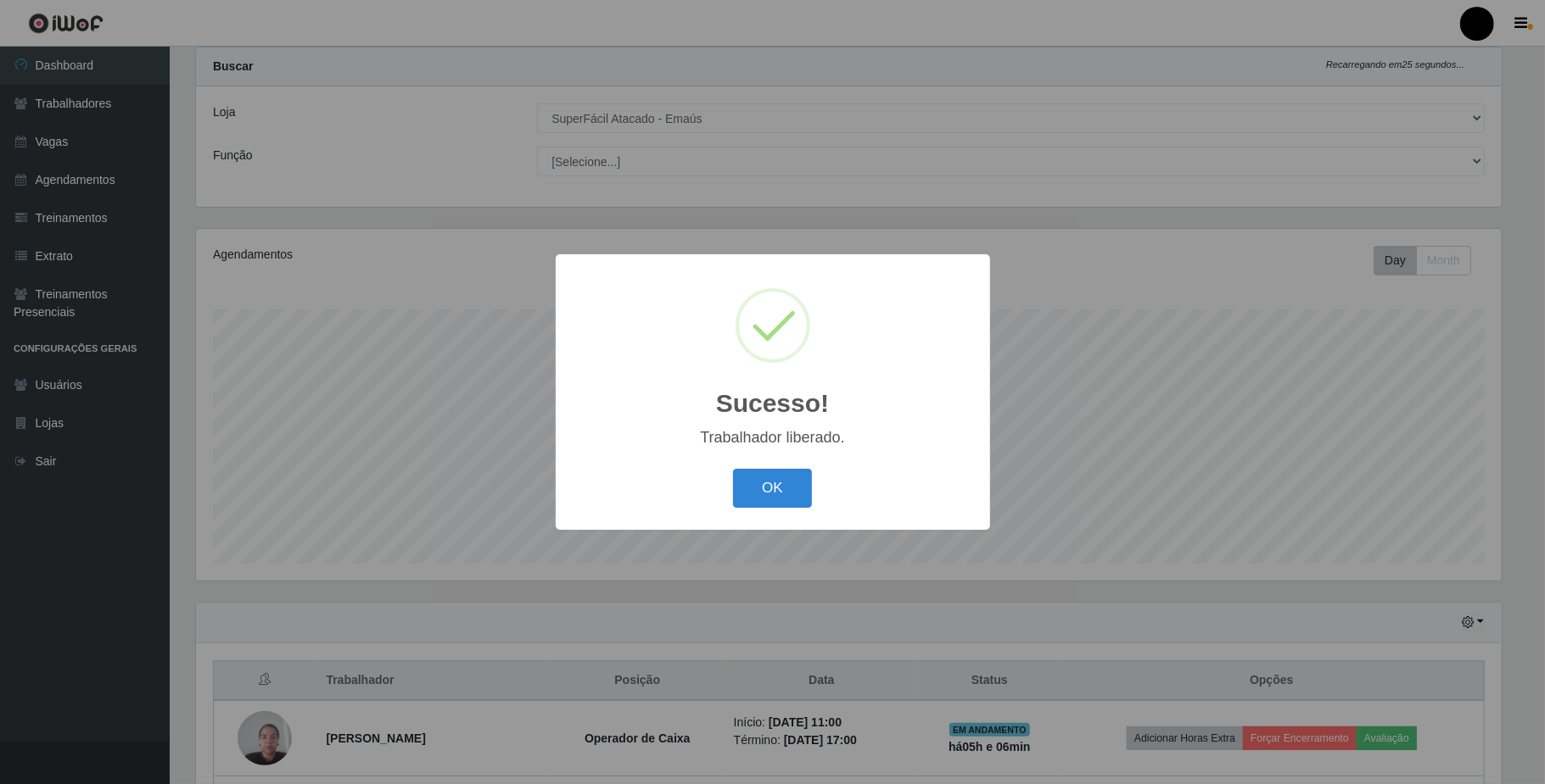
click at [775, 468] on div "OK Cancel" at bounding box center [773, 487] width 401 height 48
click at [806, 489] on button "OK" at bounding box center [773, 488] width 79 height 40
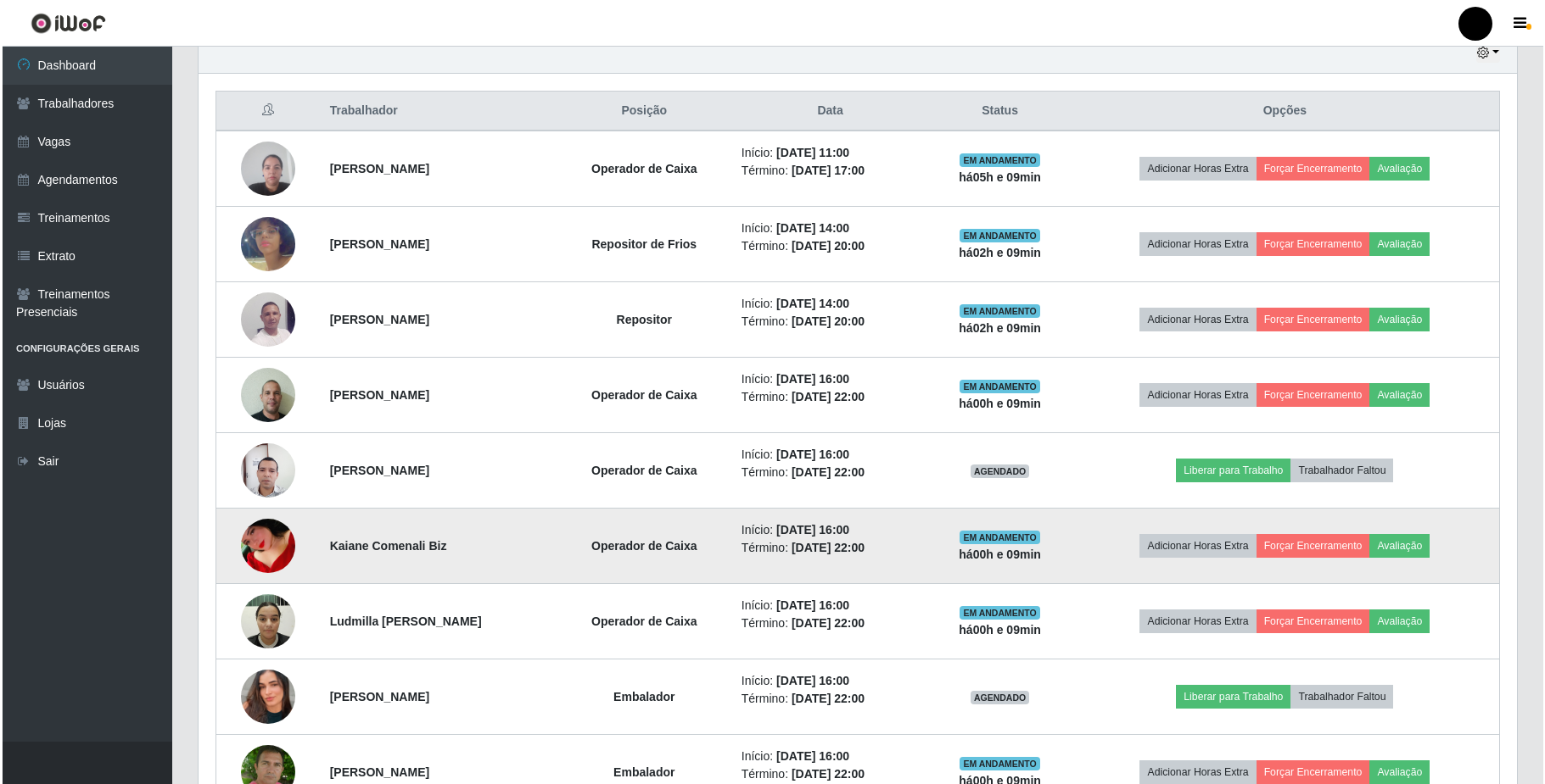
scroll to position [726, 0]
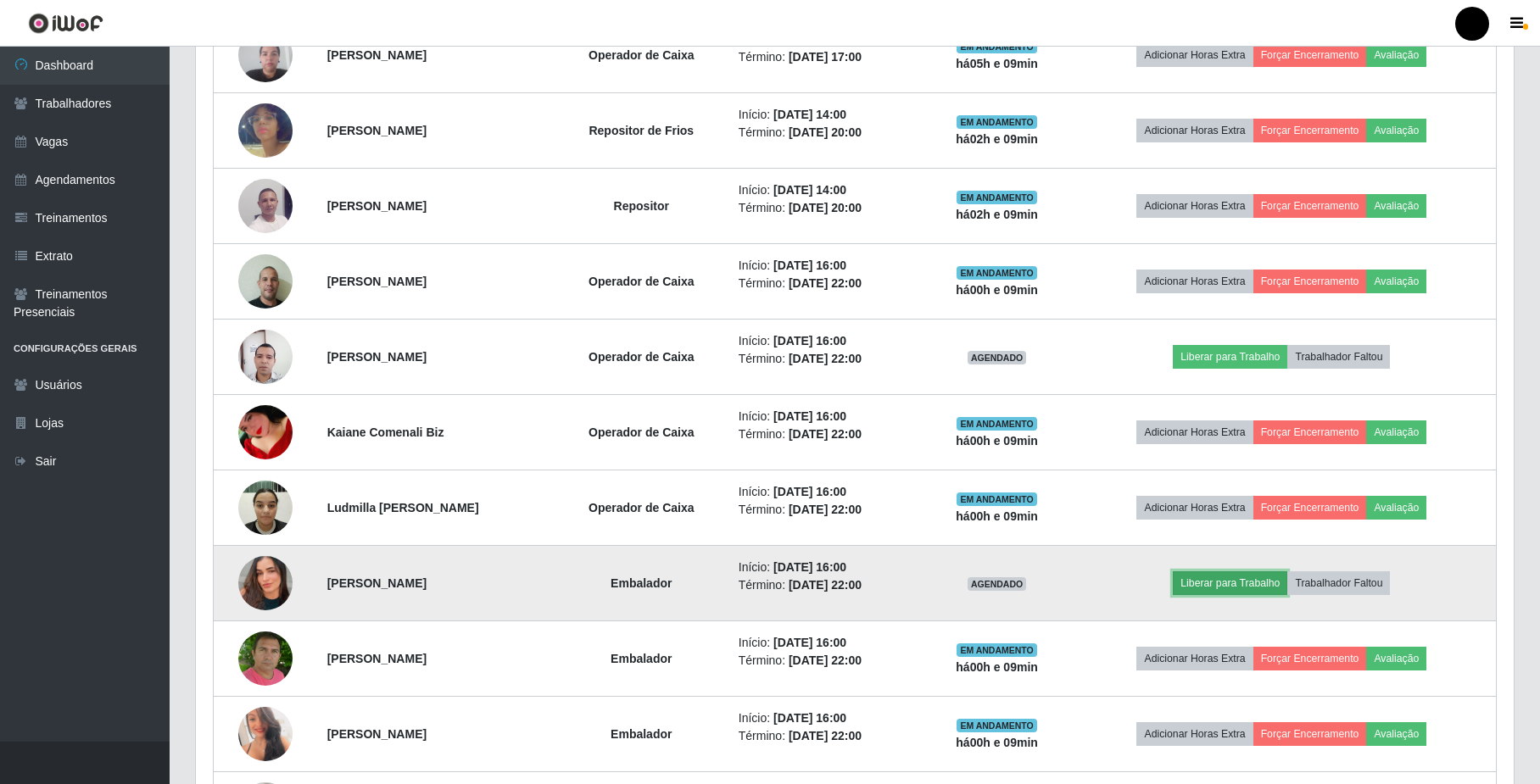
click at [1242, 592] on button "Liberar para Trabalho" at bounding box center [1230, 583] width 114 height 24
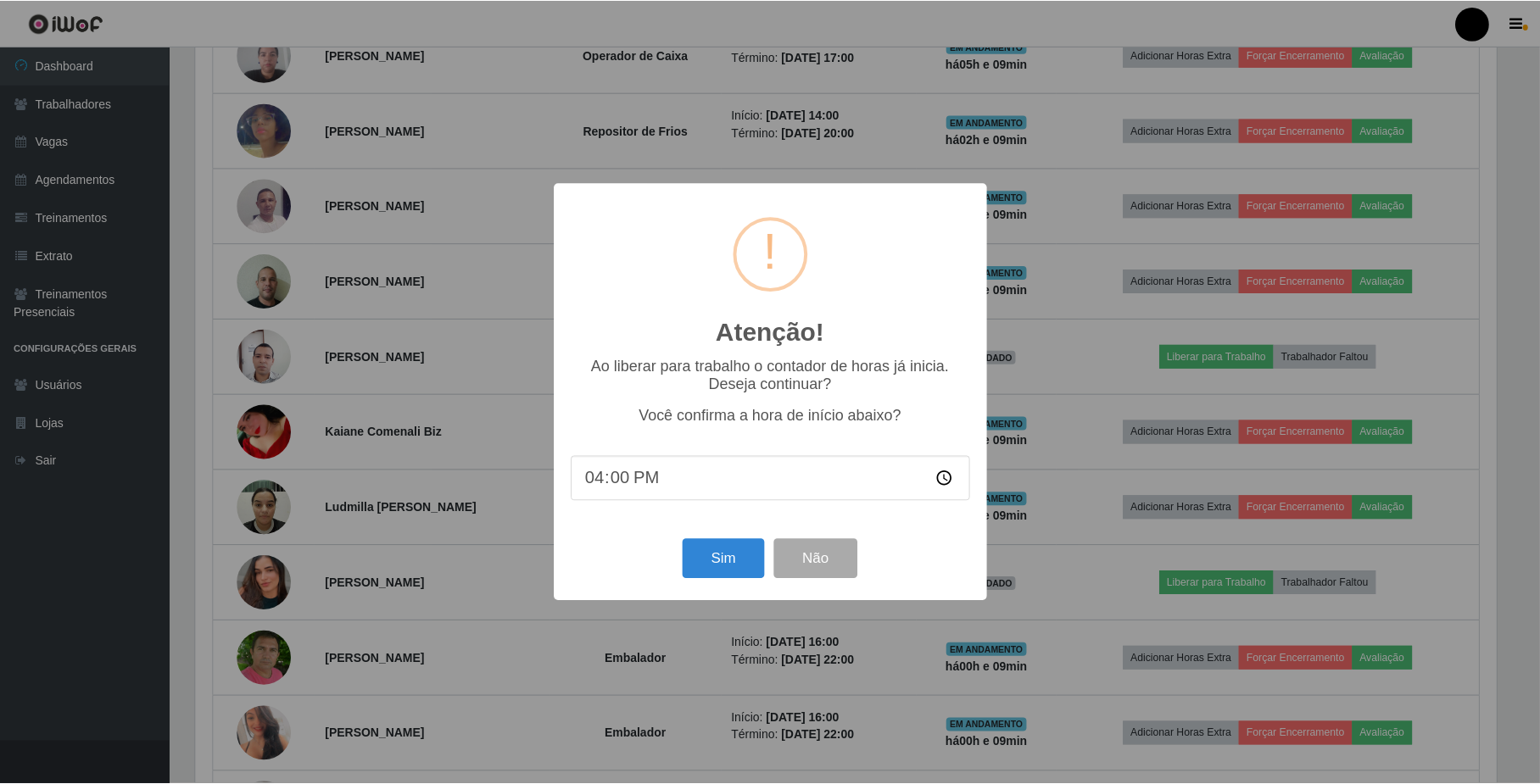
scroll to position [353, 1305]
click at [726, 557] on button "Sim" at bounding box center [725, 558] width 83 height 40
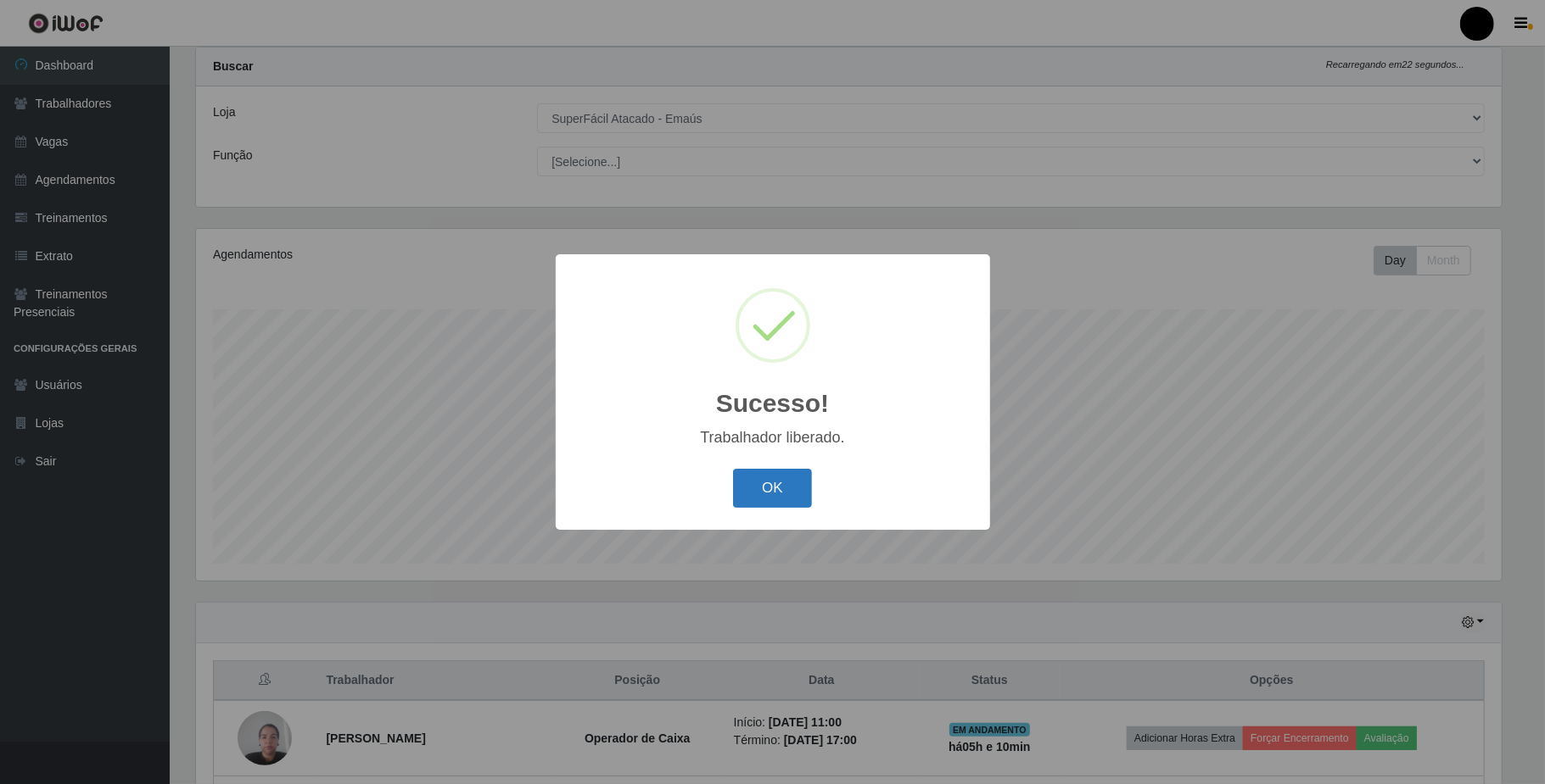
click at [795, 486] on button "OK" at bounding box center [773, 488] width 79 height 40
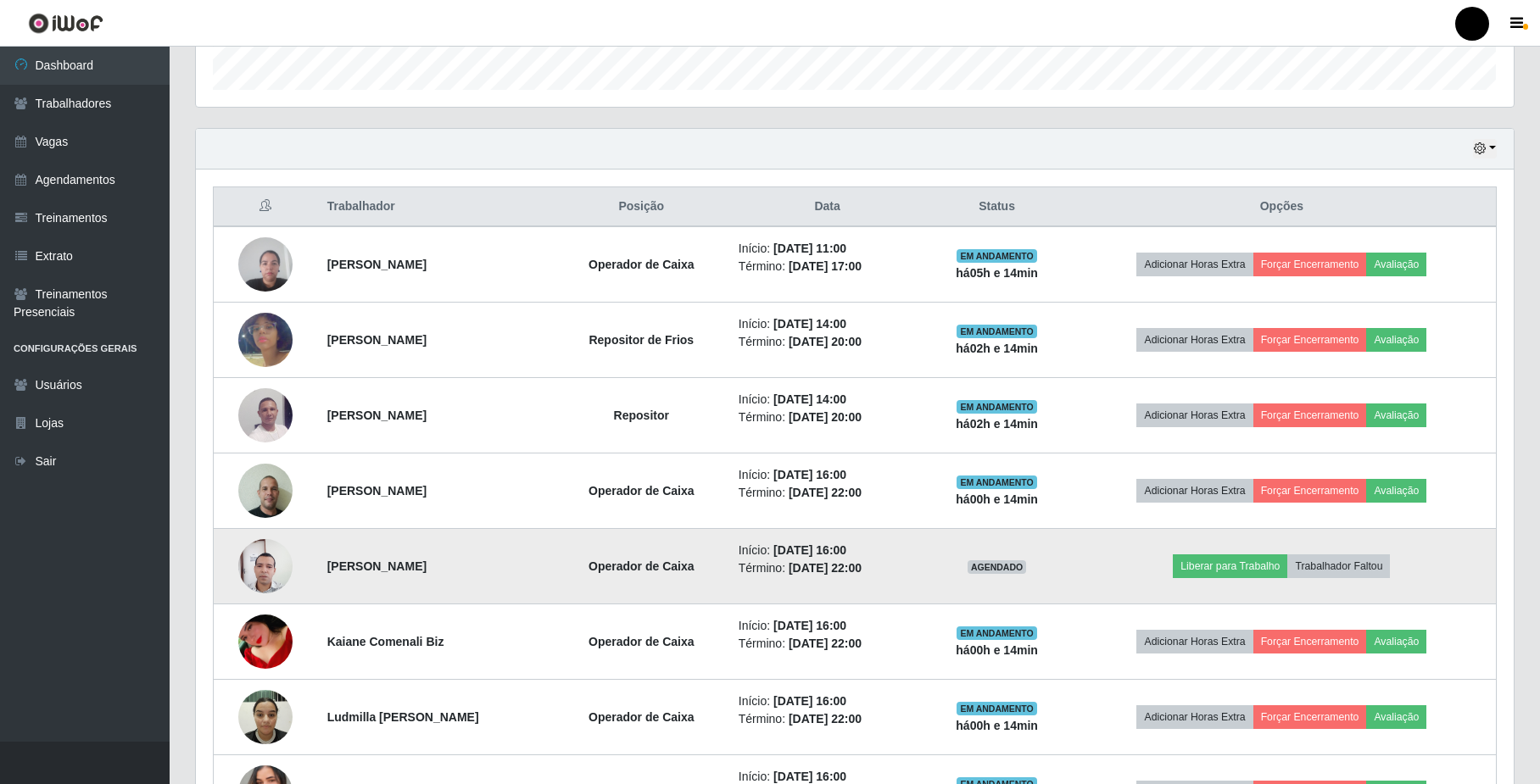
scroll to position [386, 0]
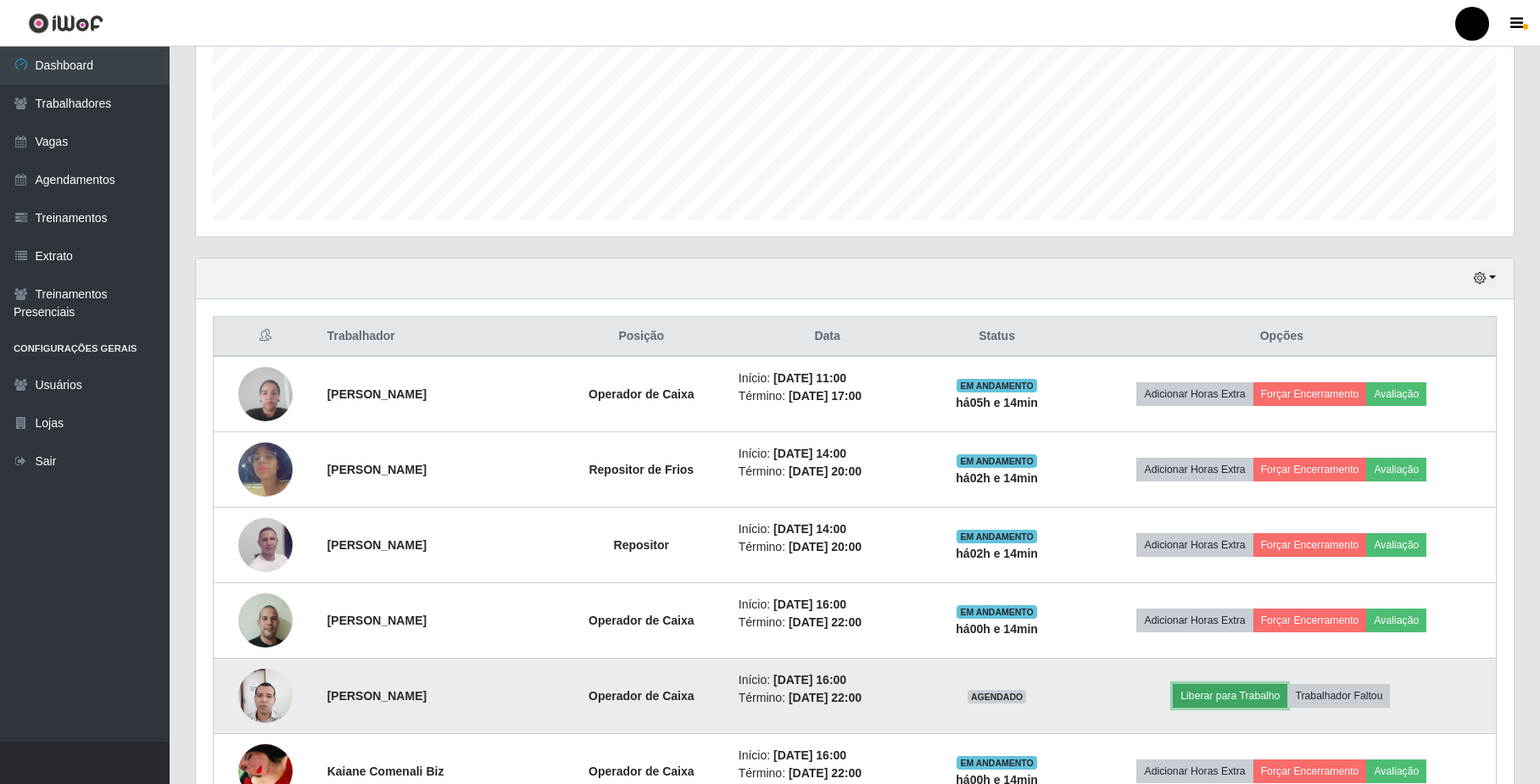
click at [1263, 700] on button "Liberar para Trabalho" at bounding box center [1230, 695] width 114 height 24
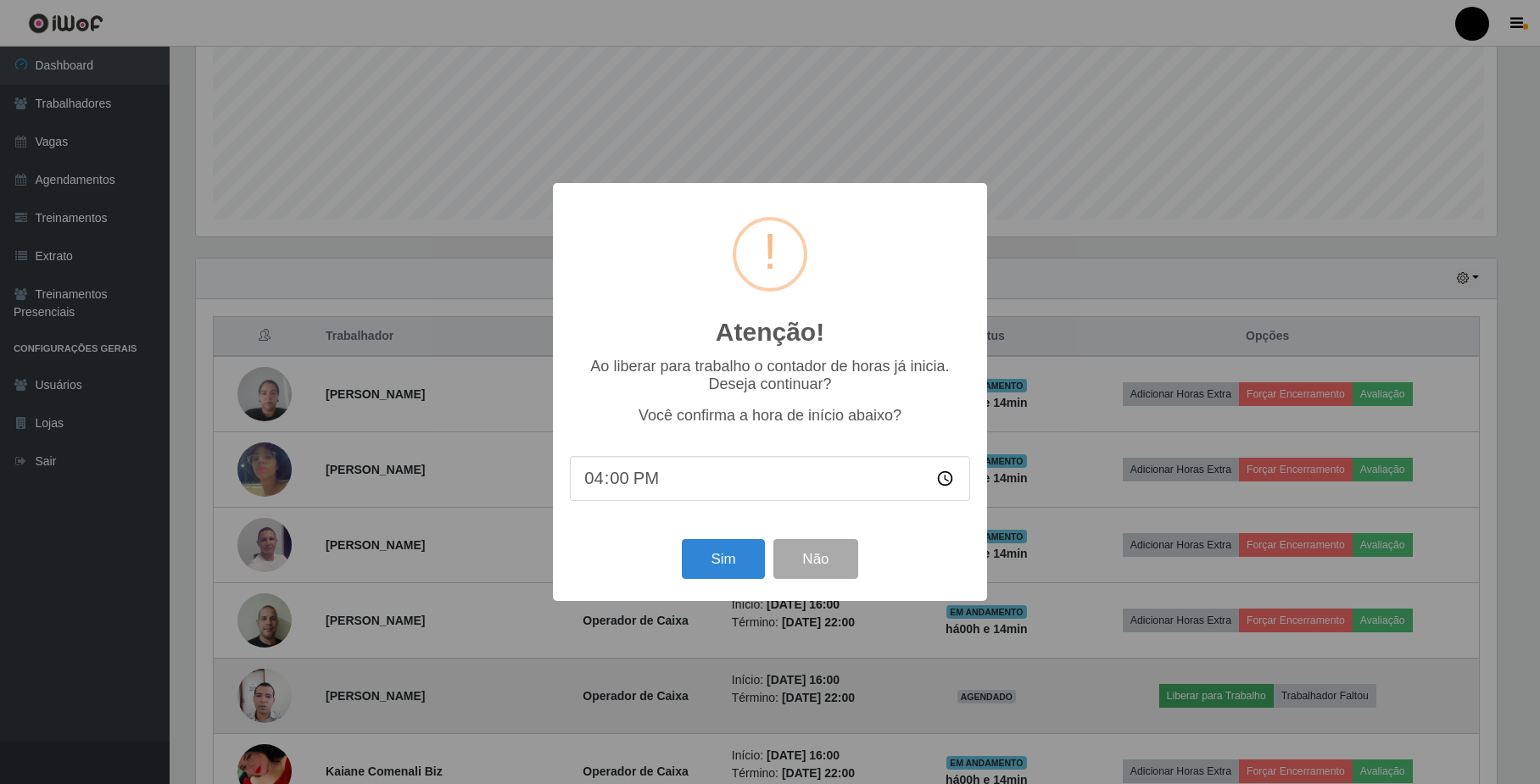
scroll to position [353, 1305]
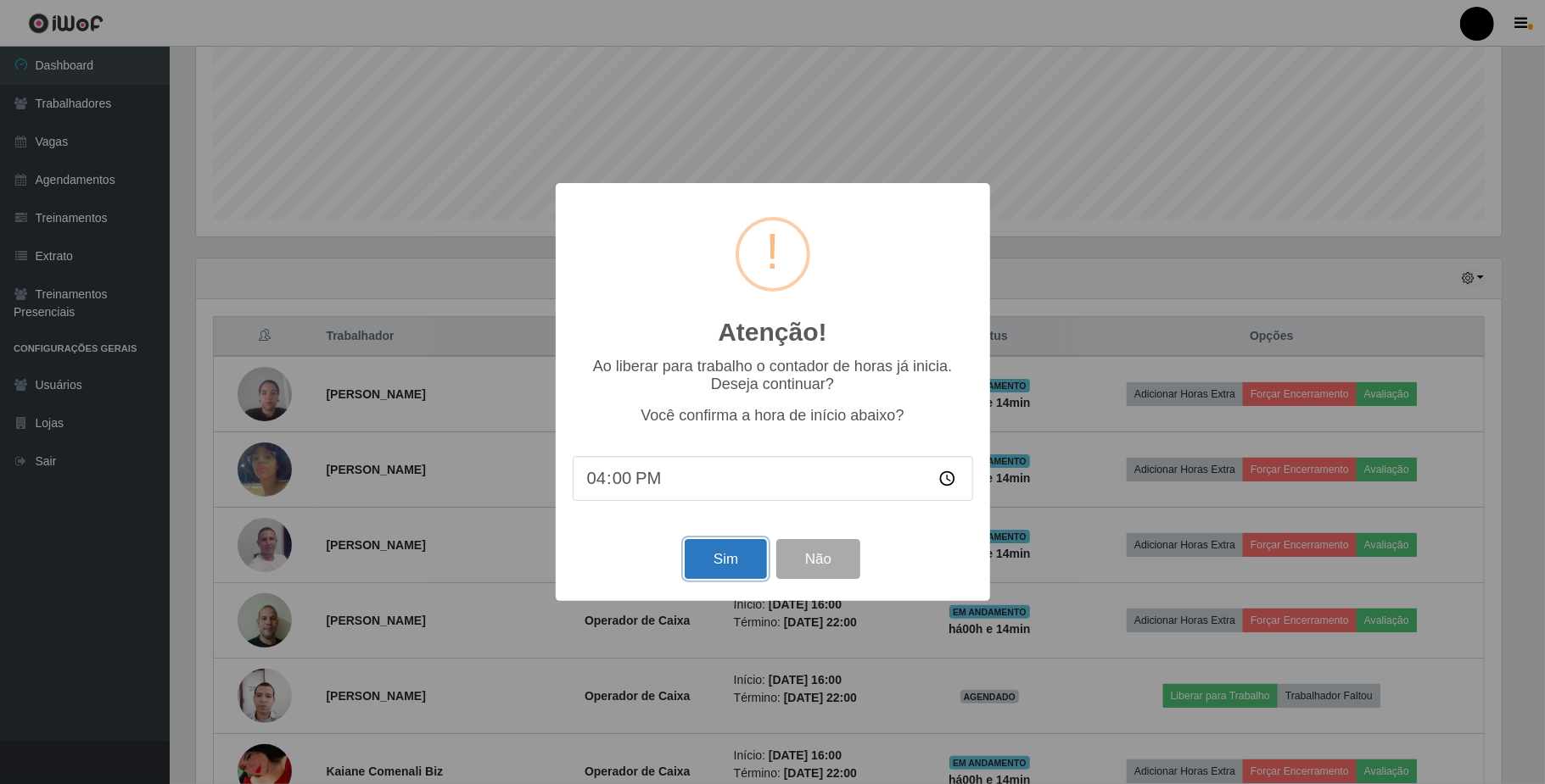
click at [734, 564] on button "Sim" at bounding box center [726, 558] width 83 height 40
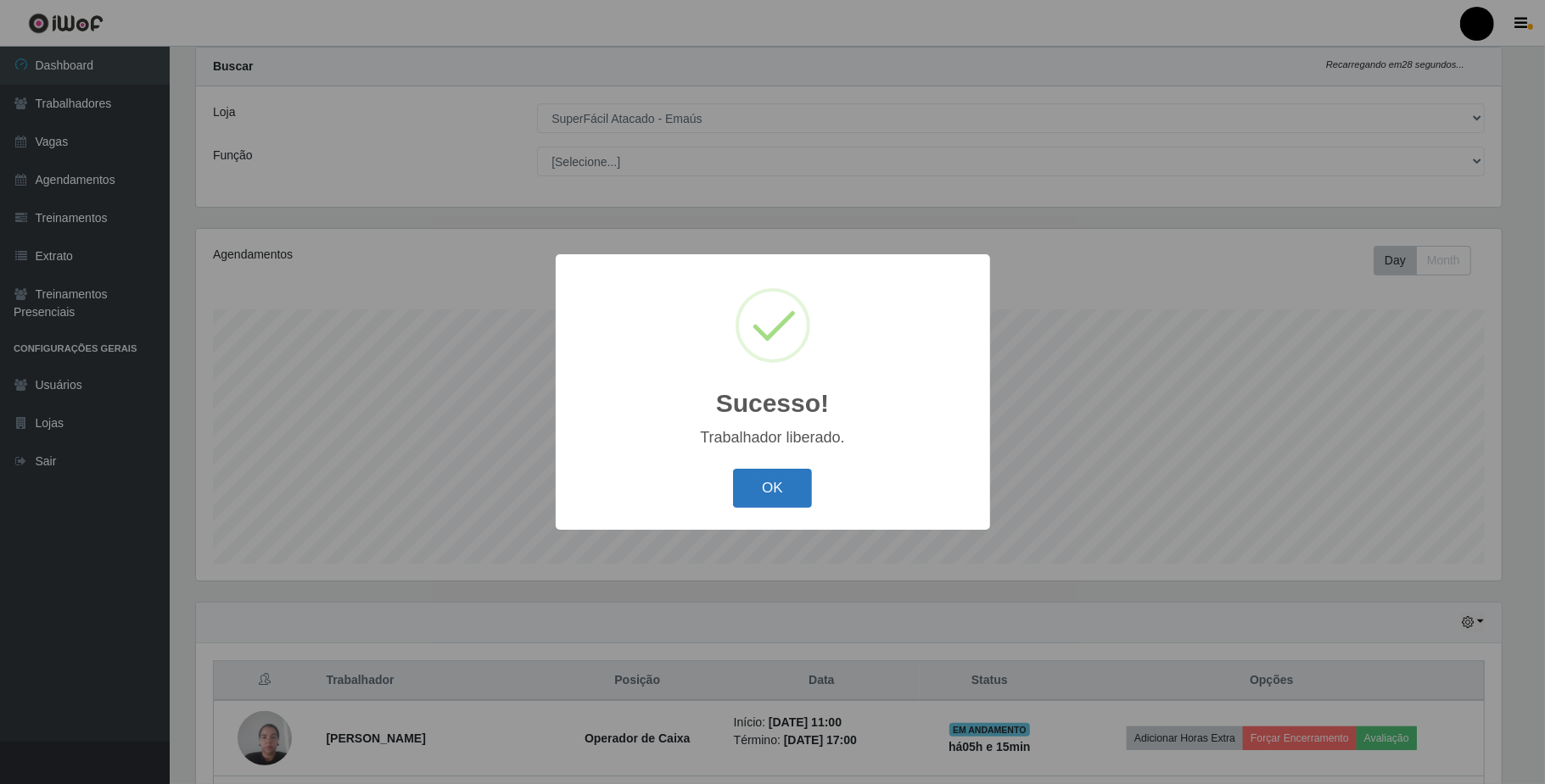
click at [799, 471] on button "OK" at bounding box center [773, 488] width 79 height 40
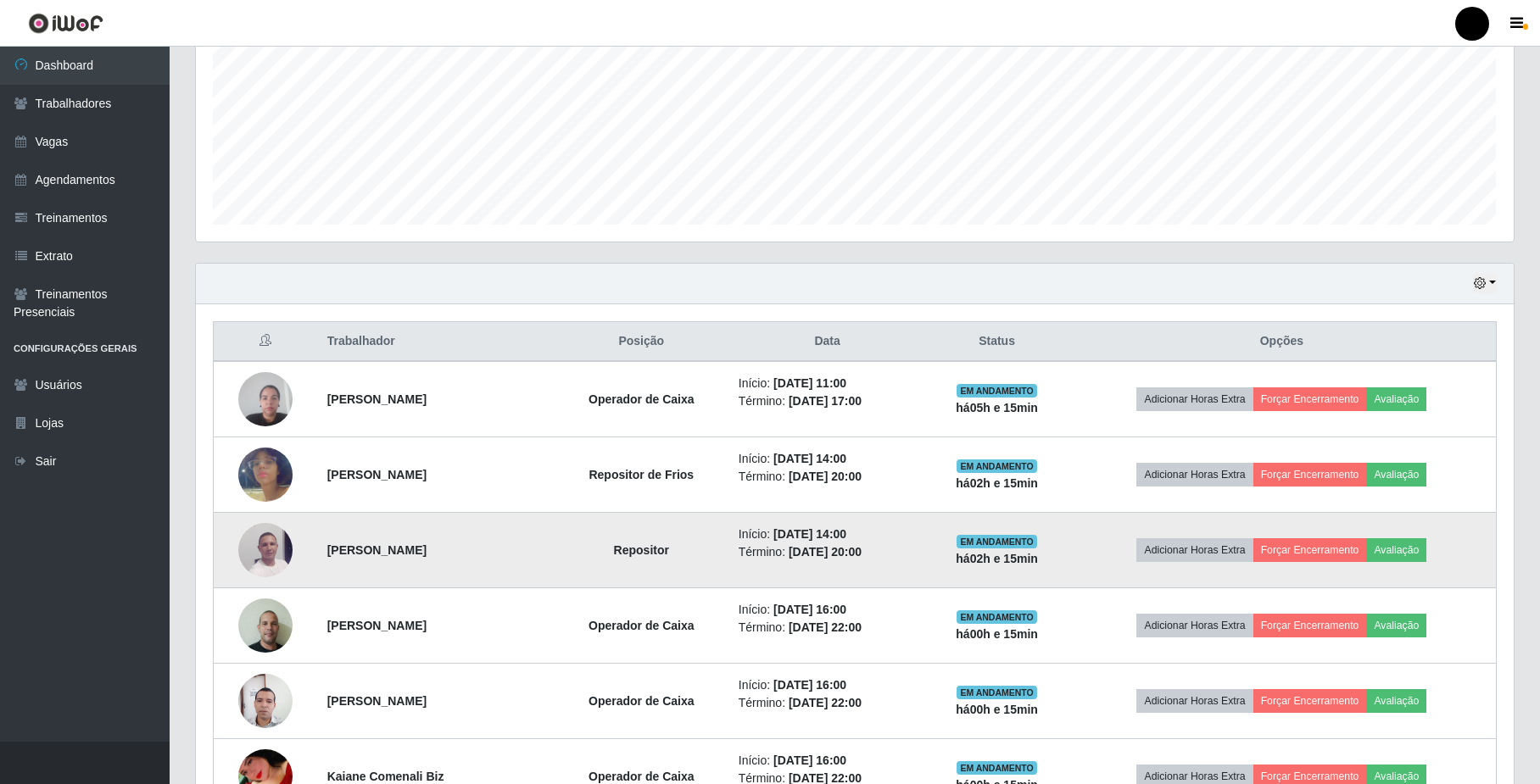
scroll to position [500, 0]
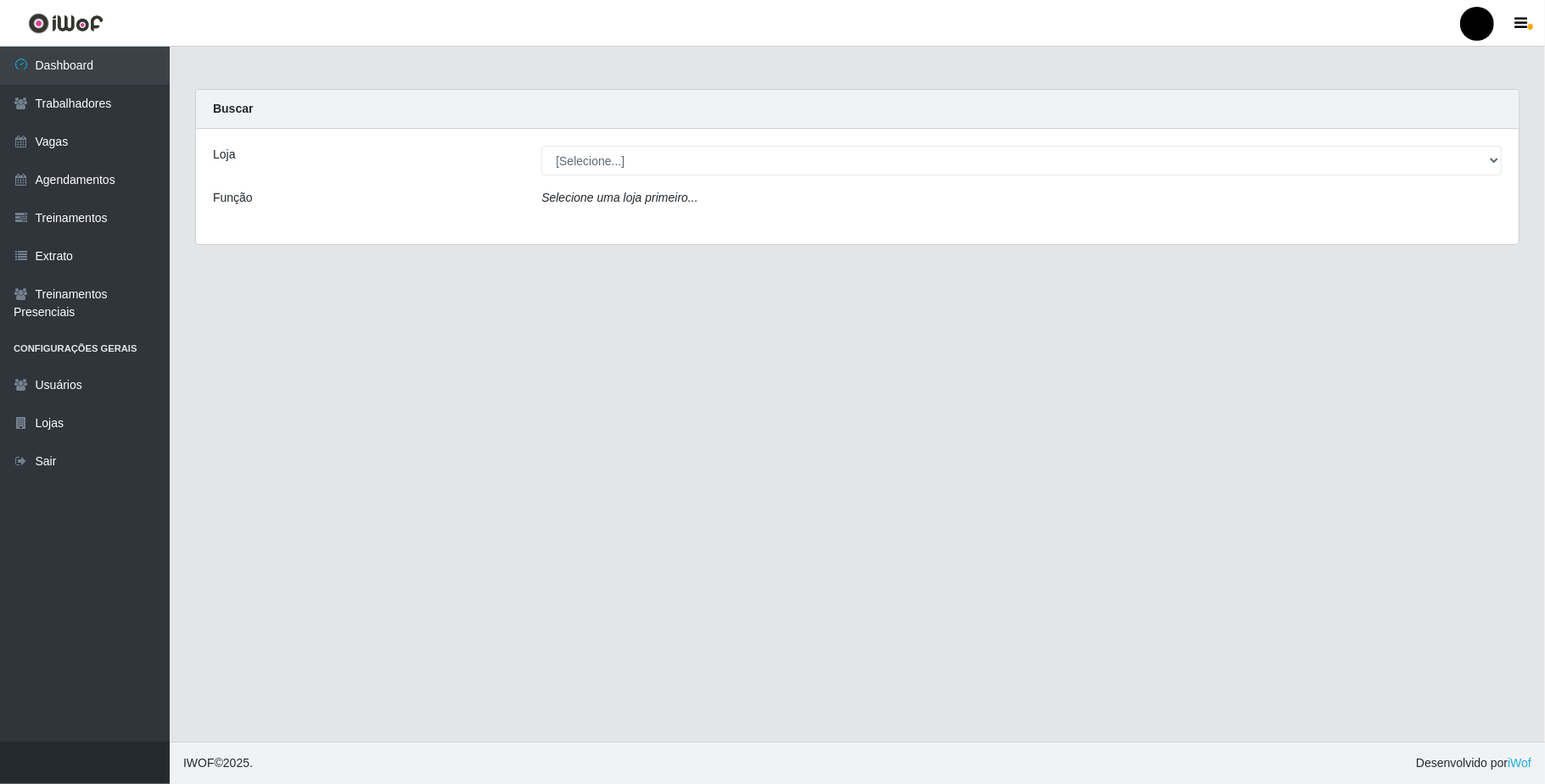
select select "407"
click at [541, 146] on select "[Selecione...] SuperFácil Atacado - Emaús" at bounding box center [1021, 161] width 960 height 30
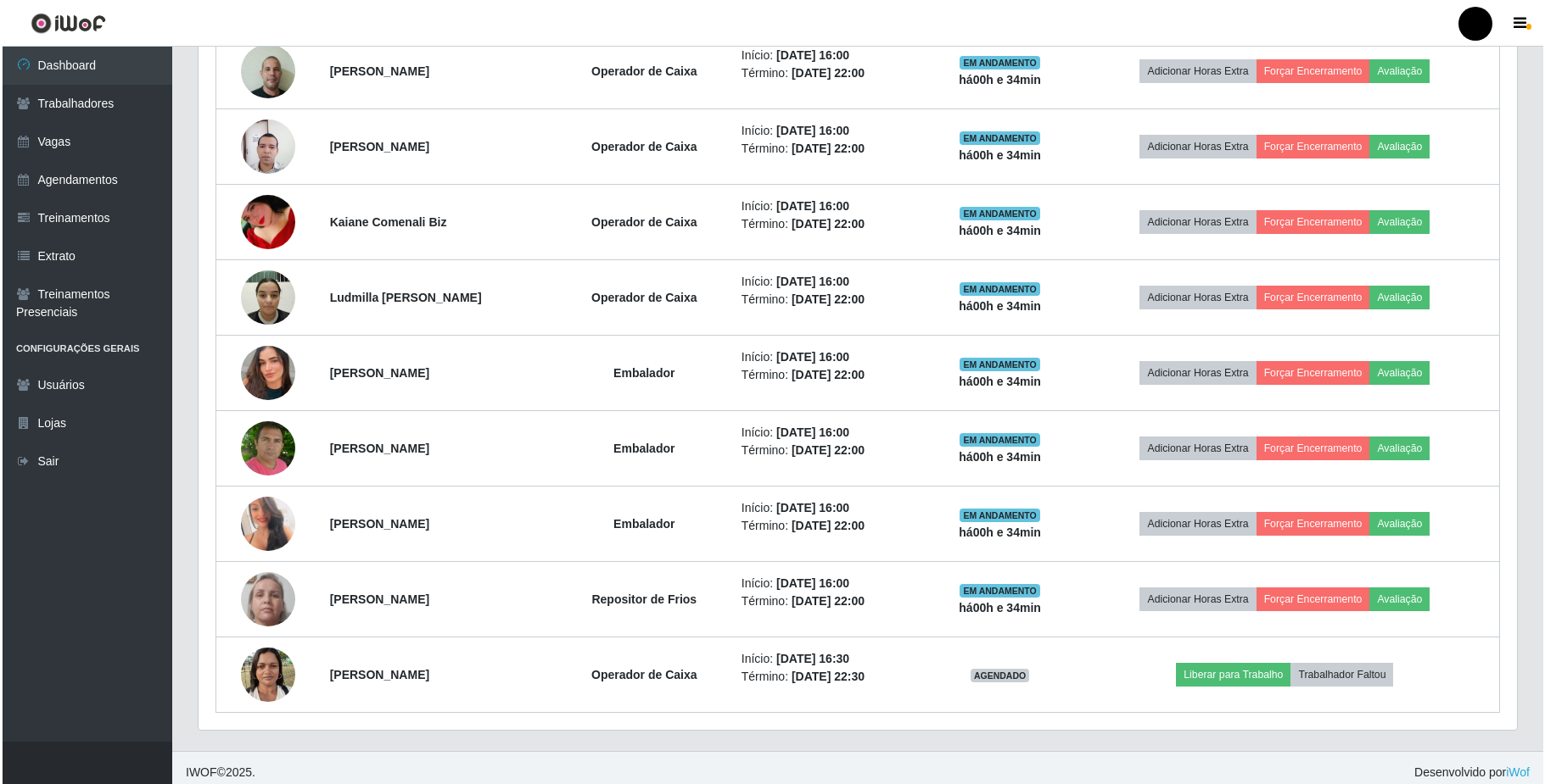
scroll to position [952, 0]
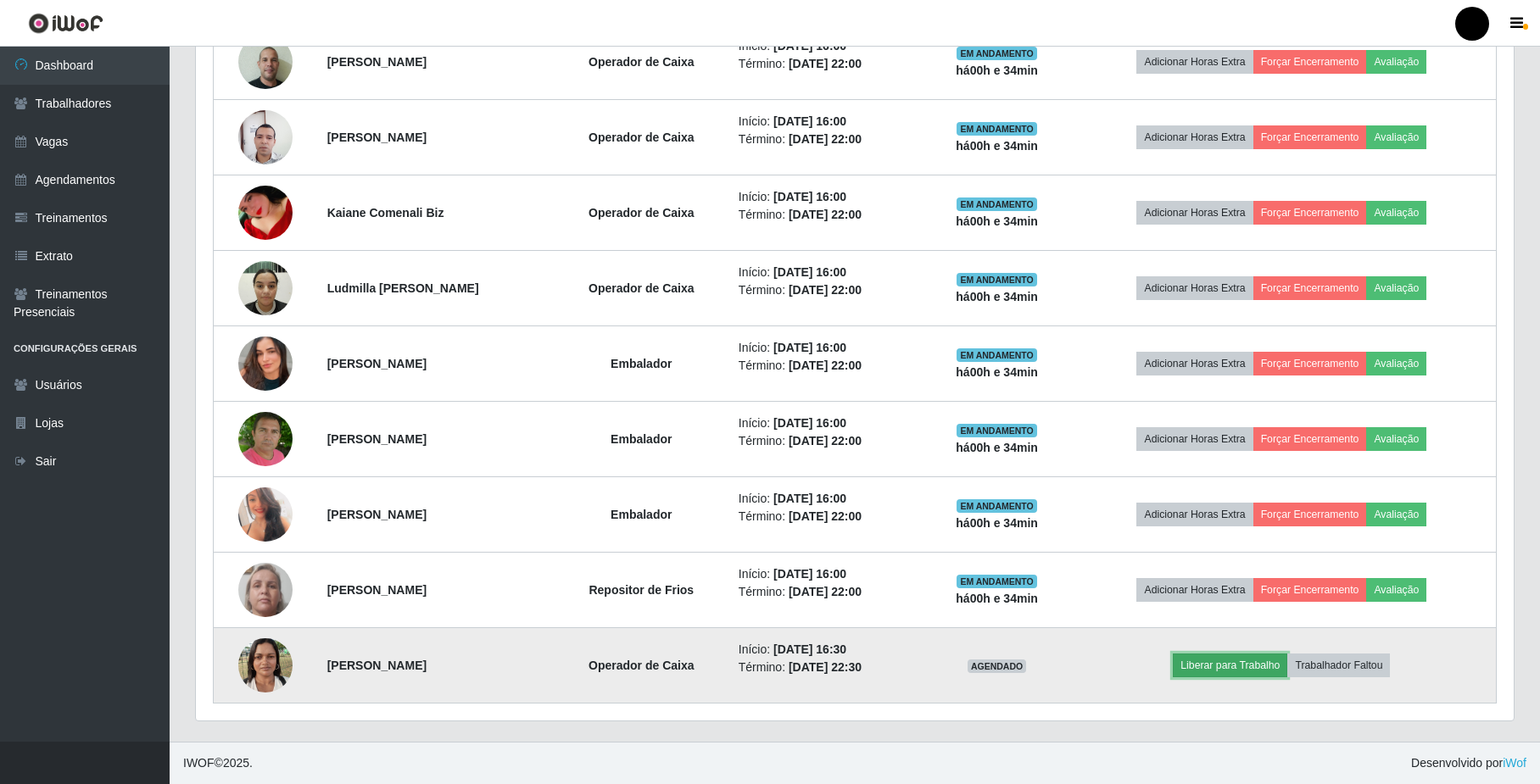
click at [1256, 659] on button "Liberar para Trabalho" at bounding box center [1230, 665] width 114 height 24
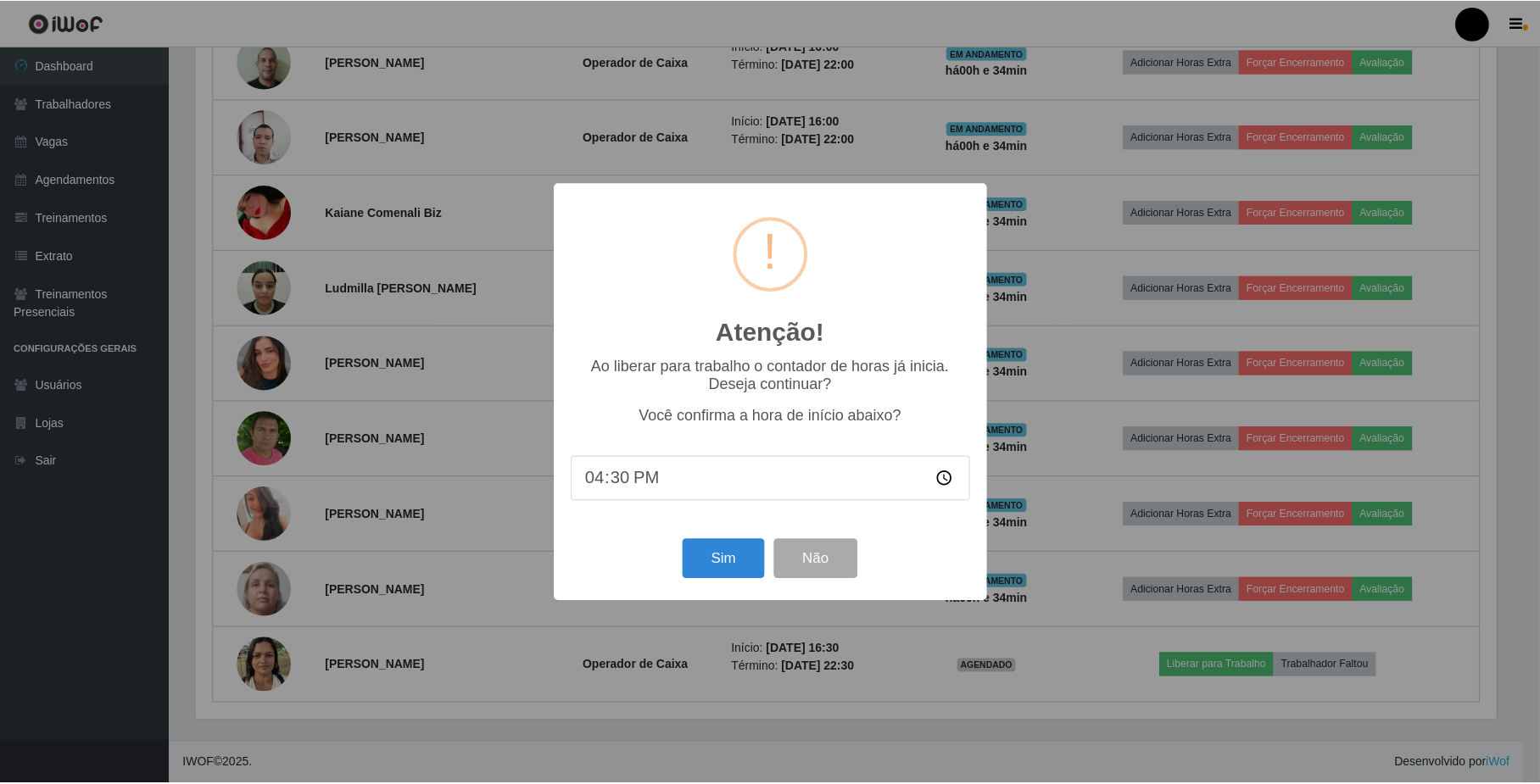
scroll to position [353, 1305]
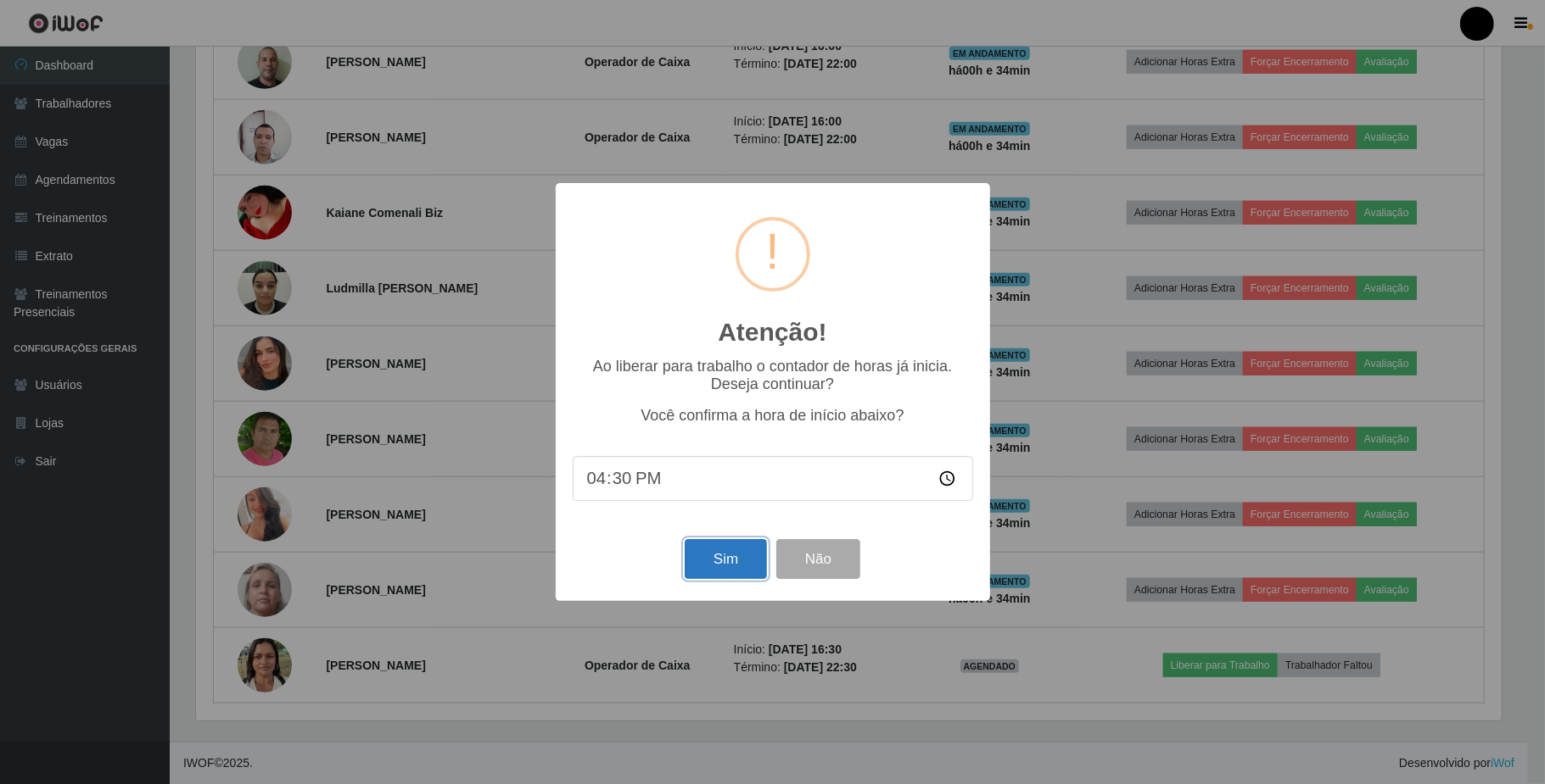
click at [727, 555] on button "Sim" at bounding box center [726, 558] width 83 height 40
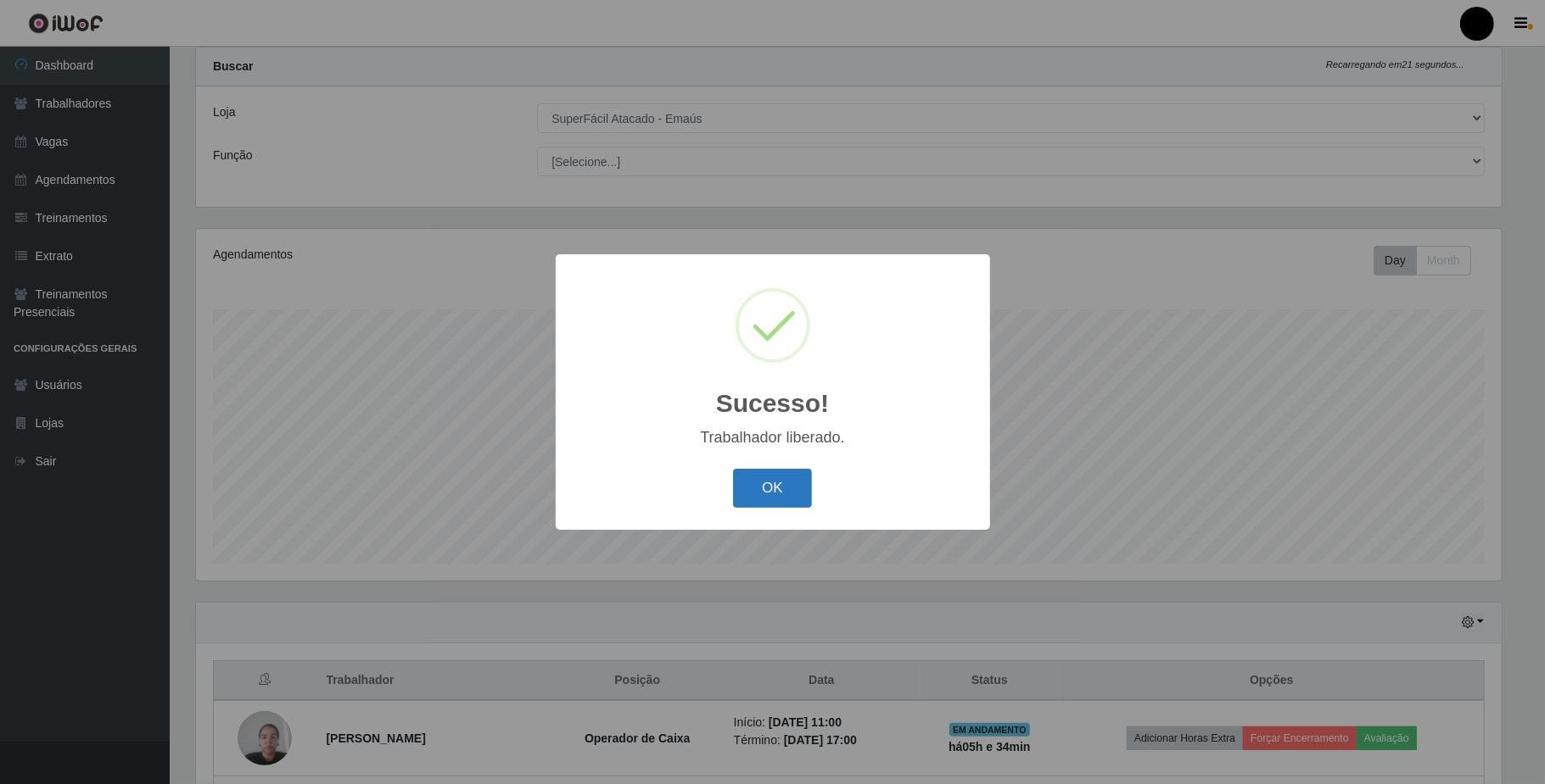
click at [779, 483] on button "OK" at bounding box center [773, 488] width 79 height 40
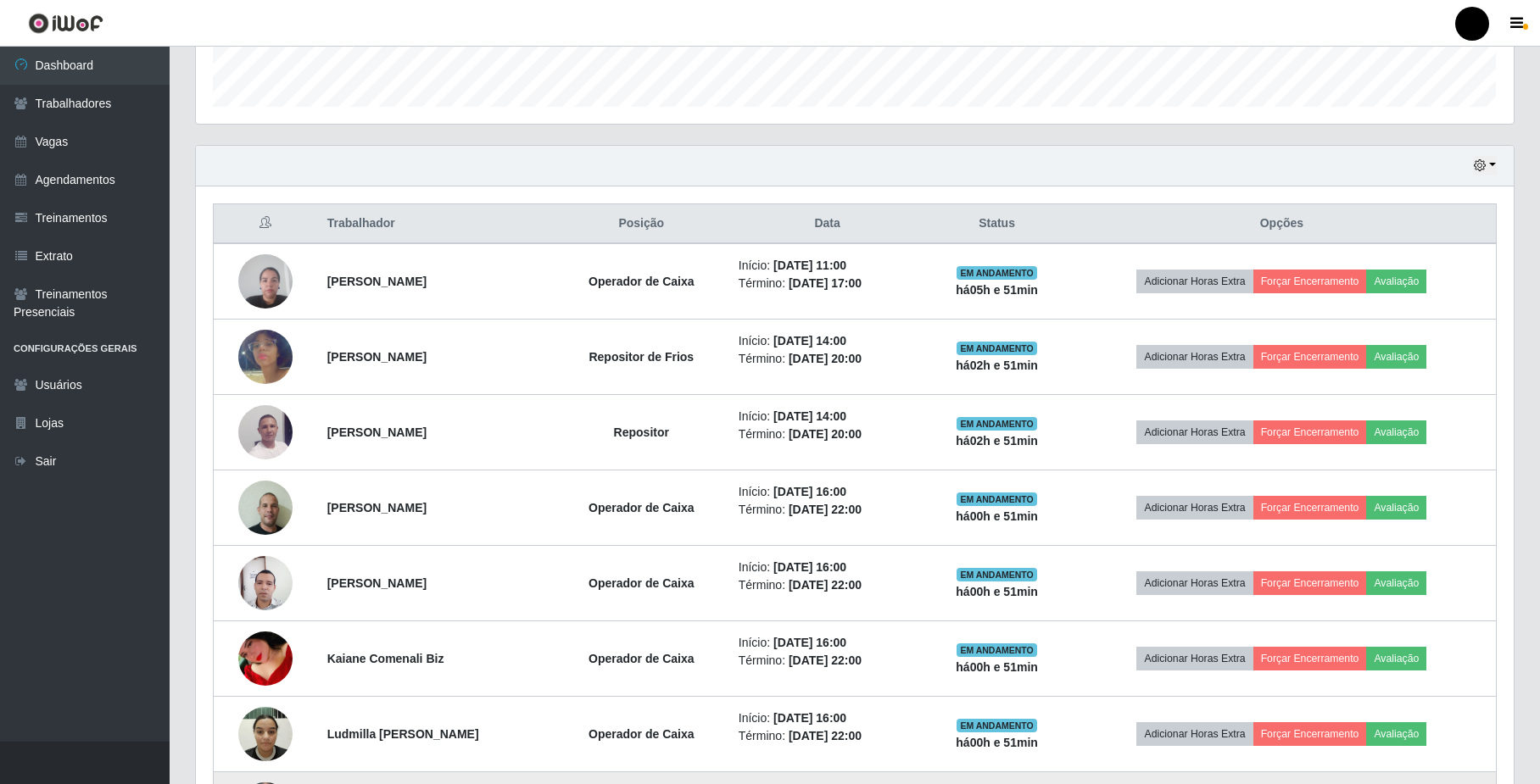
scroll to position [47, 0]
